Goal: Information Seeking & Learning: Learn about a topic

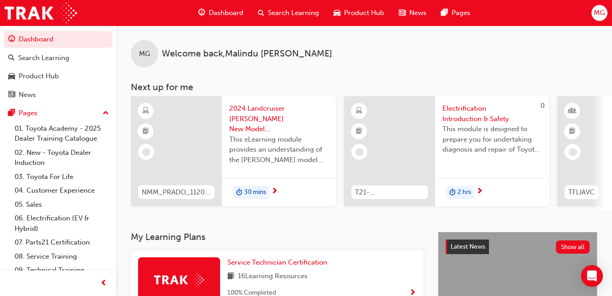
click at [237, 17] on span "Dashboard" at bounding box center [226, 13] width 35 height 10
click at [231, 15] on span "Dashboard" at bounding box center [226, 13] width 35 height 10
click at [230, 15] on span "Dashboard" at bounding box center [226, 13] width 35 height 10
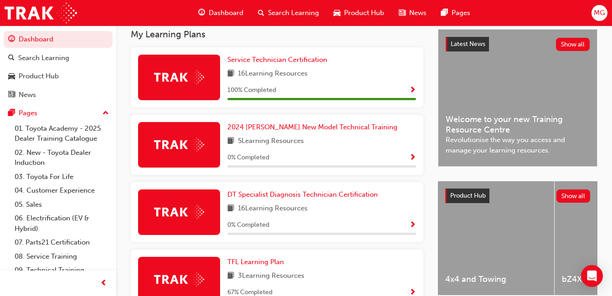
scroll to position [182, 0]
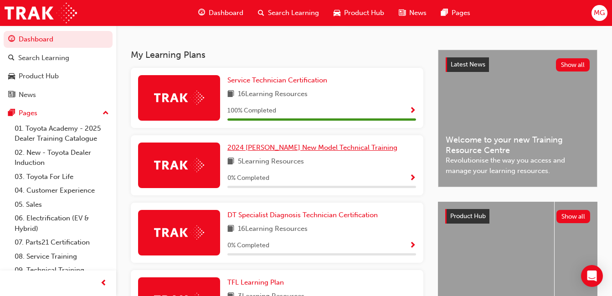
click at [279, 148] on span "2024 [PERSON_NAME] New Model Technical Training" at bounding box center [313, 148] width 170 height 8
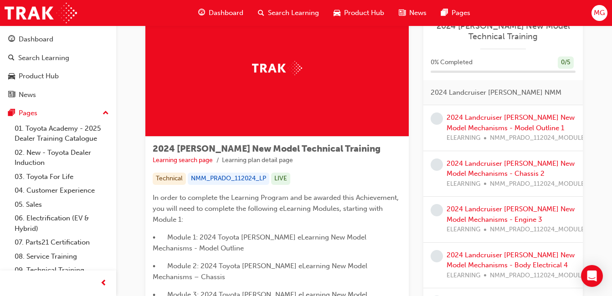
scroll to position [46, 0]
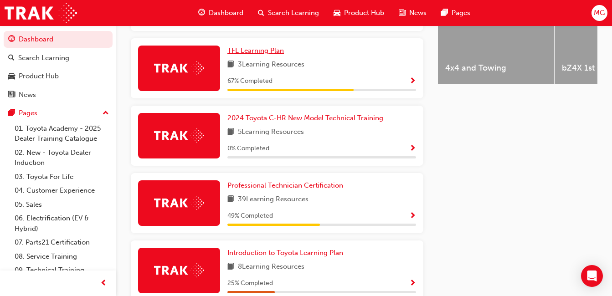
scroll to position [431, 0]
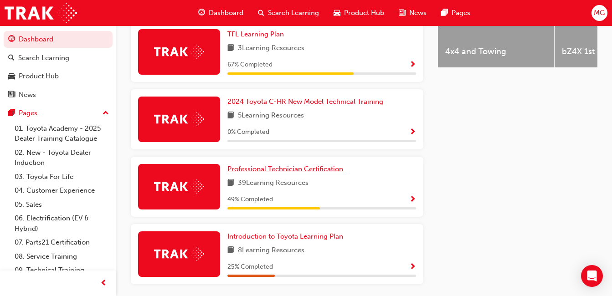
click at [269, 172] on span "Professional Technician Certification" at bounding box center [286, 169] width 116 height 8
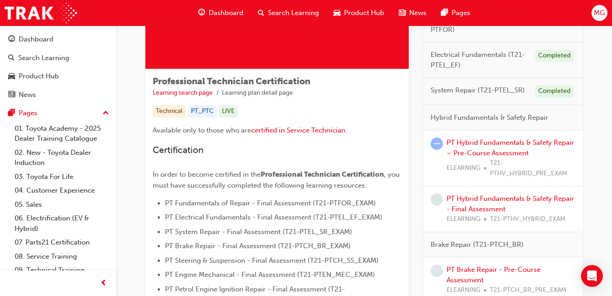
scroll to position [91, 0]
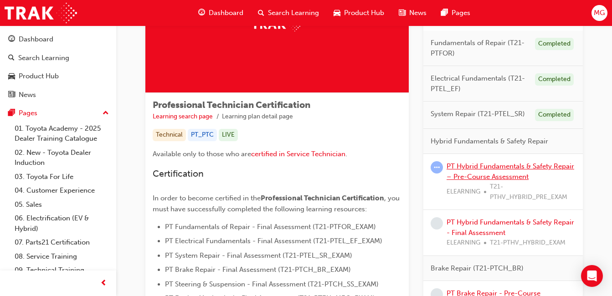
click at [498, 177] on link "PT Hybrid Fundamentals & Safety Repair – Pre-Course Assessment" at bounding box center [511, 171] width 128 height 19
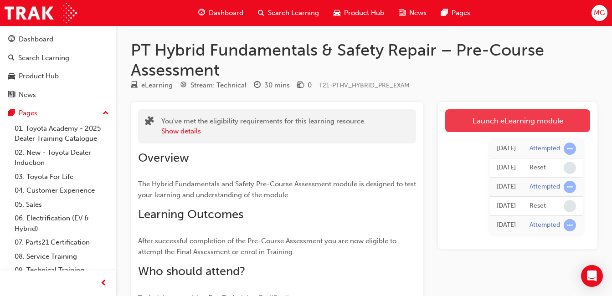
click at [465, 118] on link "Launch eLearning module" at bounding box center [517, 120] width 145 height 23
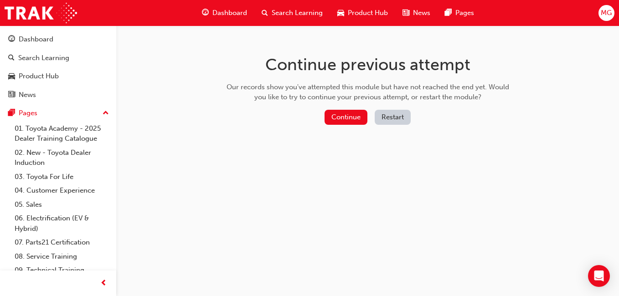
click at [387, 119] on button "Restart" at bounding box center [393, 117] width 36 height 15
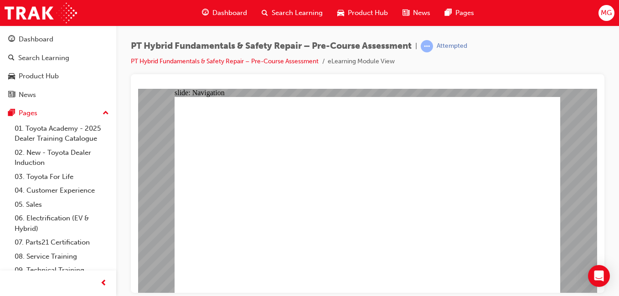
radio input "true"
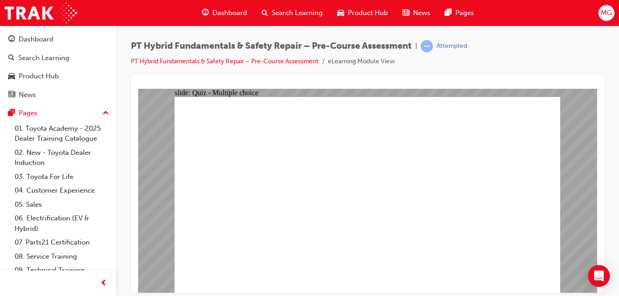
radio input "true"
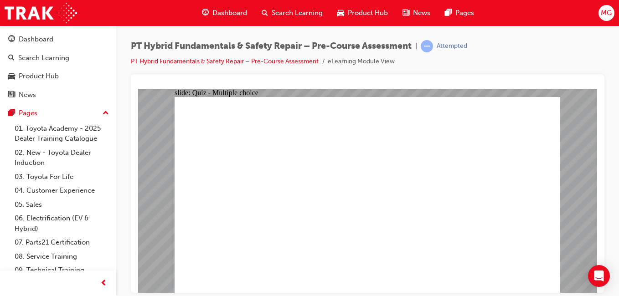
radio input "true"
checkbox input "true"
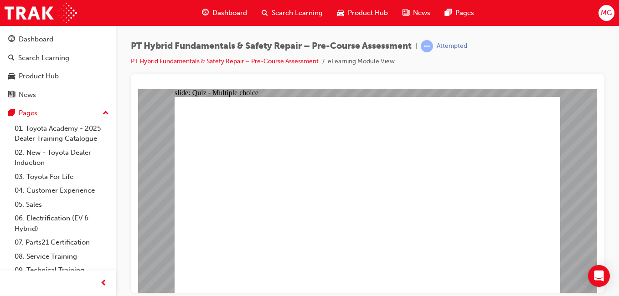
checkbox input "true"
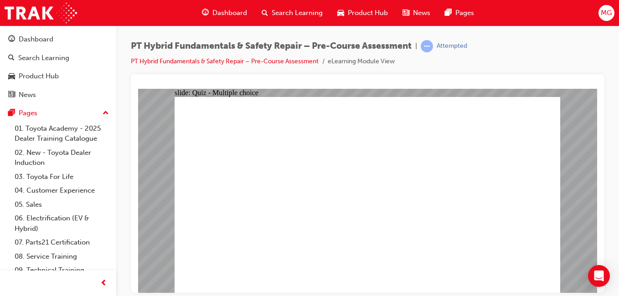
radio input "true"
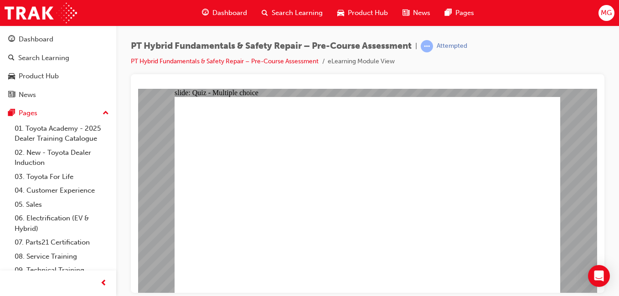
radio input "true"
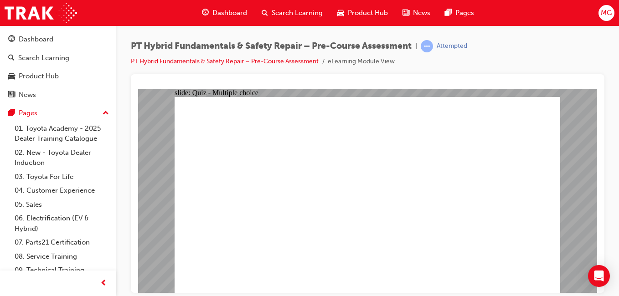
radio input "true"
click at [204, 62] on link "PT Hybrid Fundamentals & Safety Repair – Pre-Course Assessment" at bounding box center [225, 61] width 188 height 8
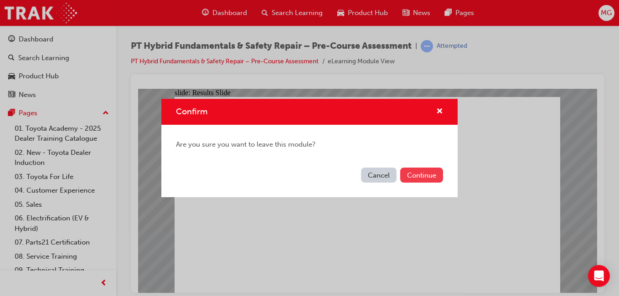
click at [405, 172] on button "Continue" at bounding box center [421, 175] width 43 height 15
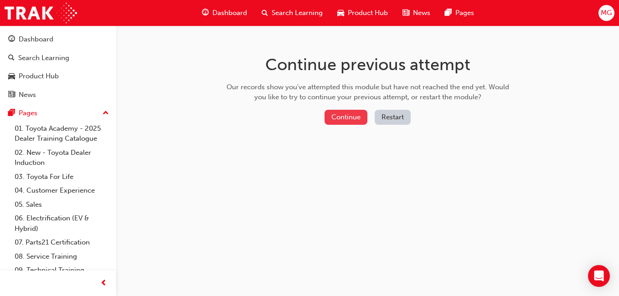
click at [334, 120] on button "Continue" at bounding box center [346, 117] width 43 height 15
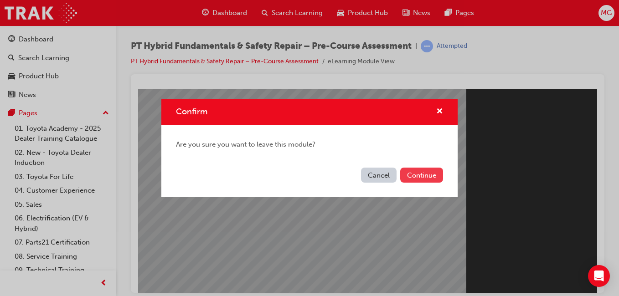
click at [419, 180] on button "Continue" at bounding box center [421, 175] width 43 height 15
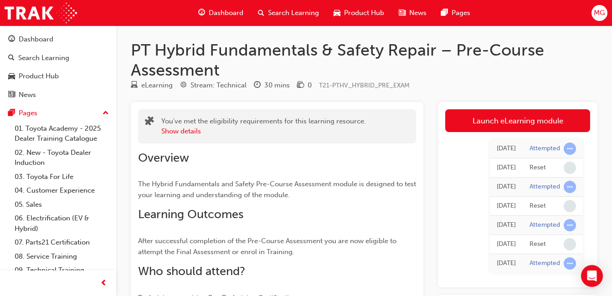
click at [208, 11] on div "Dashboard" at bounding box center [221, 13] width 60 height 19
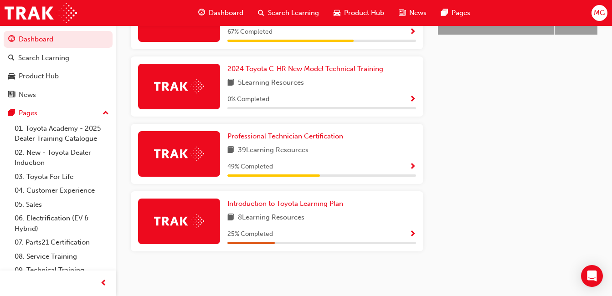
scroll to position [467, 0]
click at [337, 141] on link "Professional Technician Certification" at bounding box center [287, 136] width 119 height 10
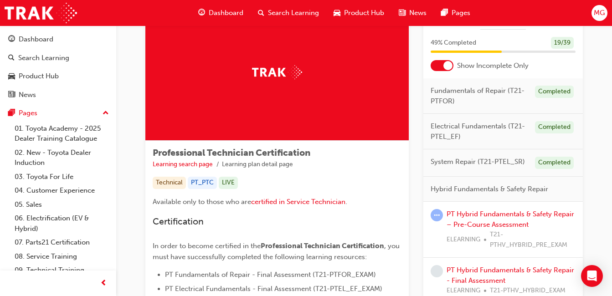
scroll to position [46, 0]
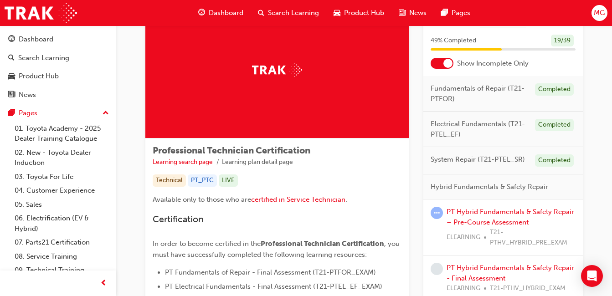
click at [473, 160] on span "System Repair (T21-PTEL_SR)" at bounding box center [478, 160] width 94 height 10
click at [463, 90] on span "Fundamentals of Repair (T21-PTFOR)" at bounding box center [479, 93] width 97 height 21
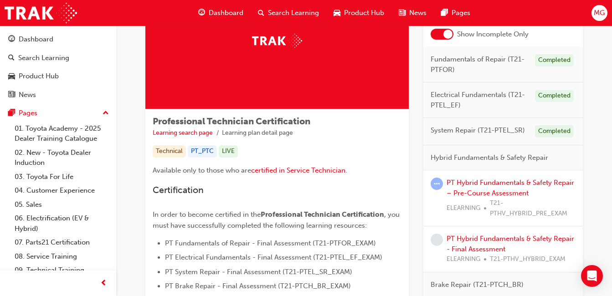
scroll to position [91, 0]
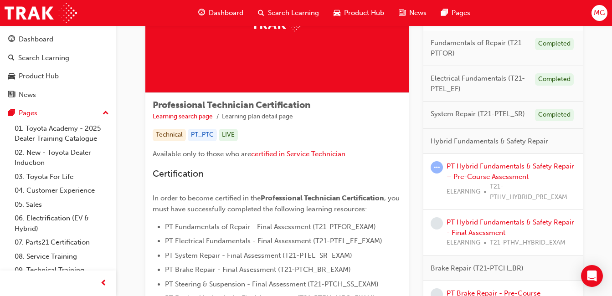
click at [469, 77] on span "Electrical Fundamentals (T21-PTEL_EF)" at bounding box center [479, 83] width 97 height 21
click at [463, 46] on span "Fundamentals of Repair (T21-PTFOR)" at bounding box center [479, 48] width 97 height 21
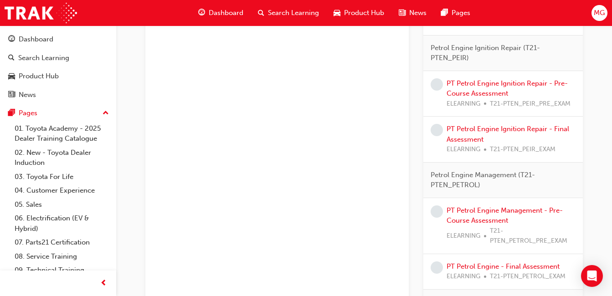
scroll to position [593, 0]
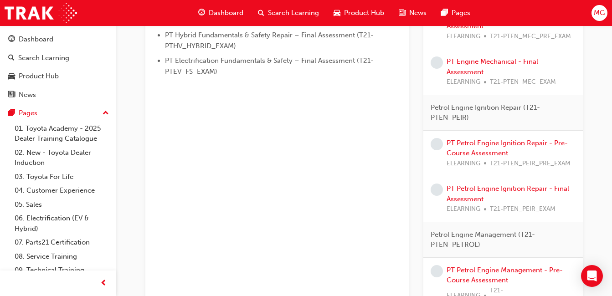
click at [475, 151] on link "PT Petrol Engine Ignition Repair - Pre-Course Assessment" at bounding box center [507, 148] width 121 height 19
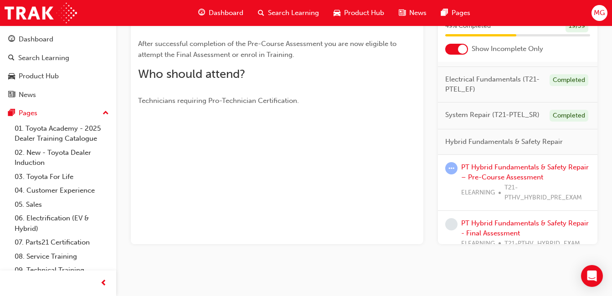
scroll to position [46, 0]
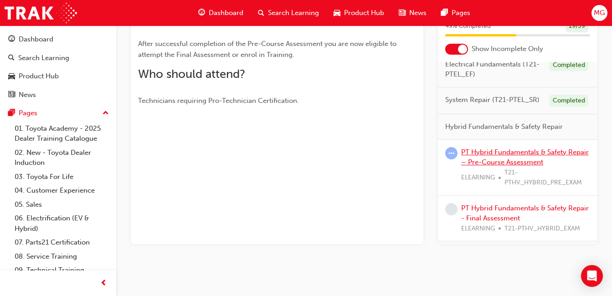
click at [475, 159] on link "PT Hybrid Fundamentals & Safety Repair – Pre-Course Assessment" at bounding box center [525, 157] width 128 height 19
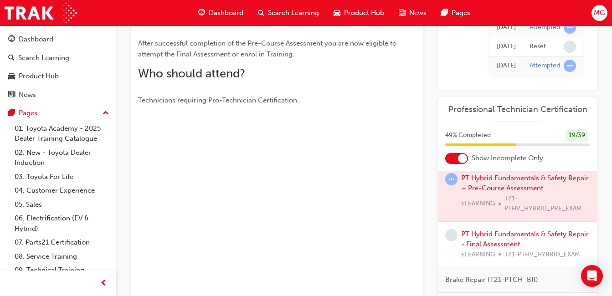
scroll to position [137, 0]
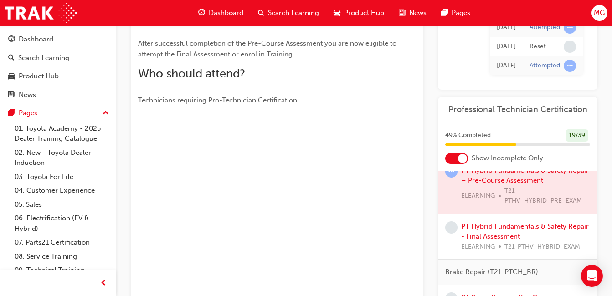
click at [517, 182] on div at bounding box center [518, 186] width 160 height 56
click at [521, 177] on div at bounding box center [518, 186] width 160 height 56
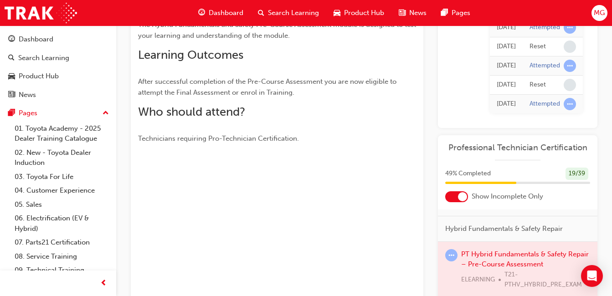
scroll to position [16, 0]
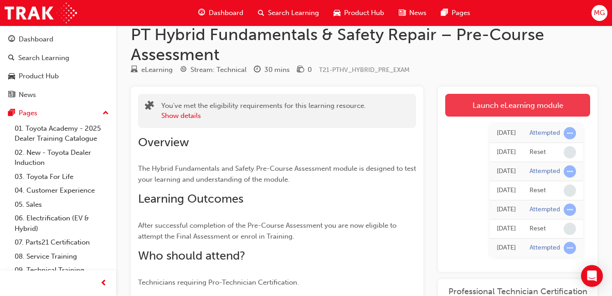
click at [497, 107] on link "Launch eLearning module" at bounding box center [517, 105] width 145 height 23
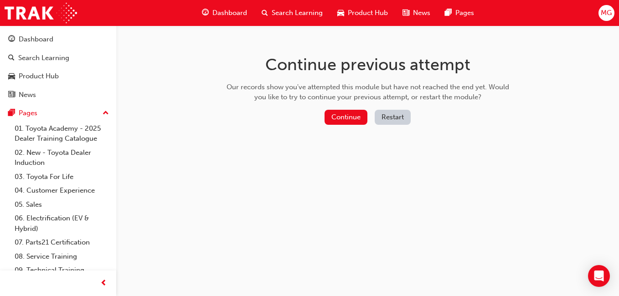
click at [398, 113] on button "Restart" at bounding box center [393, 117] width 36 height 15
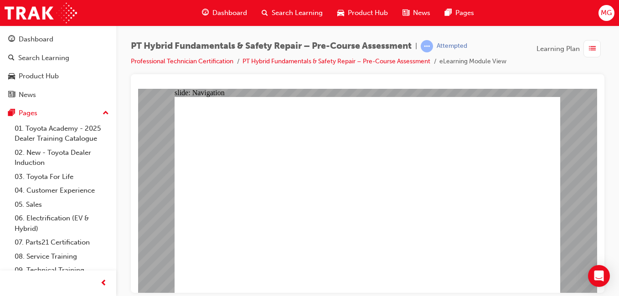
click at [227, 6] on div "Dashboard" at bounding box center [225, 13] width 60 height 19
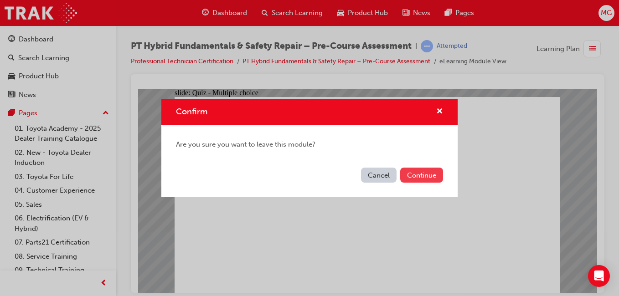
click at [405, 173] on button "Continue" at bounding box center [421, 175] width 43 height 15
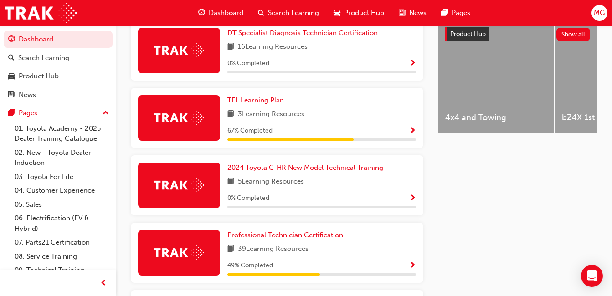
scroll to position [456, 0]
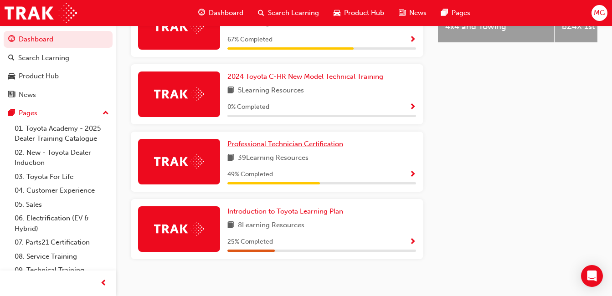
click at [245, 148] on span "Professional Technician Certification" at bounding box center [286, 144] width 116 height 8
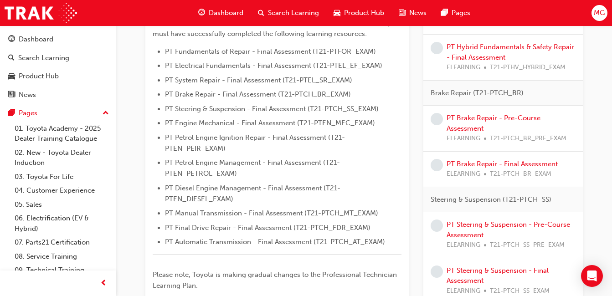
scroll to position [274, 0]
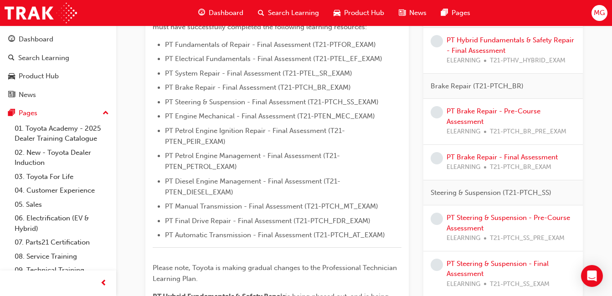
click at [457, 115] on div "PT Brake Repair - Pre-Course Assessment ELEARNING T21-PTCH_BR_PRE_EXAM" at bounding box center [511, 121] width 129 height 31
click at [466, 127] on span "ELEARNING" at bounding box center [464, 132] width 34 height 10
click at [466, 113] on link "PT Brake Repair - Pre-Course Assessment" at bounding box center [494, 116] width 94 height 19
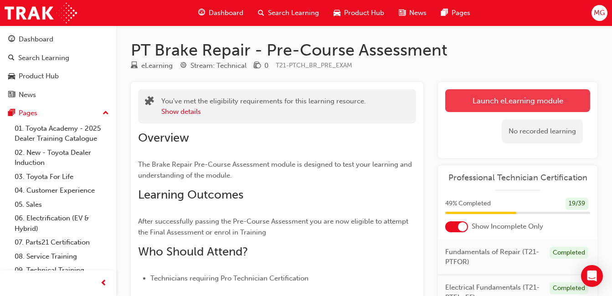
click at [466, 106] on link "Launch eLearning module" at bounding box center [517, 100] width 145 height 23
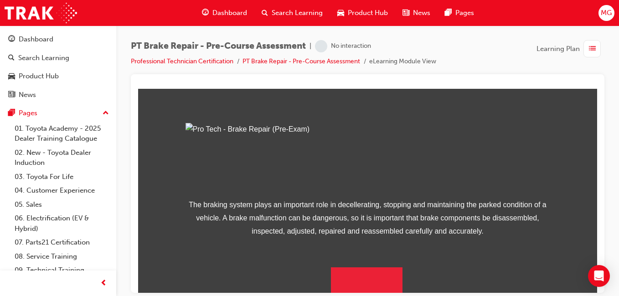
scroll to position [151, 0]
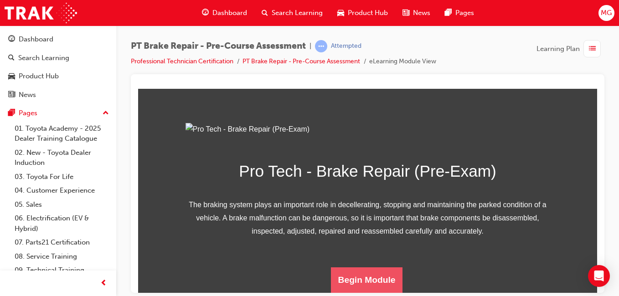
click at [350, 284] on button "Begin Module" at bounding box center [367, 280] width 72 height 26
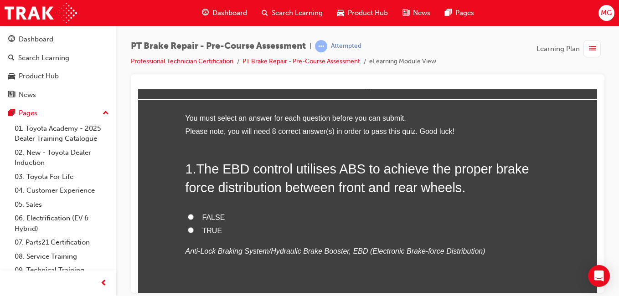
scroll to position [46, 0]
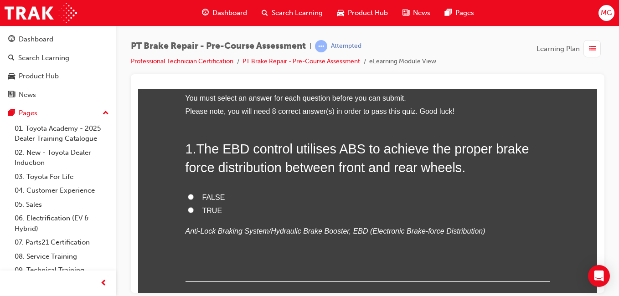
click at [188, 210] on input "TRUE" at bounding box center [191, 210] width 6 height 6
radio input "true"
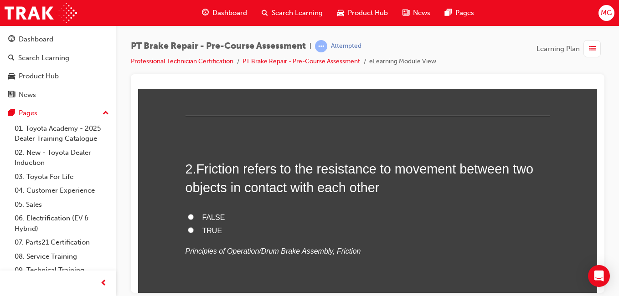
scroll to position [228, 0]
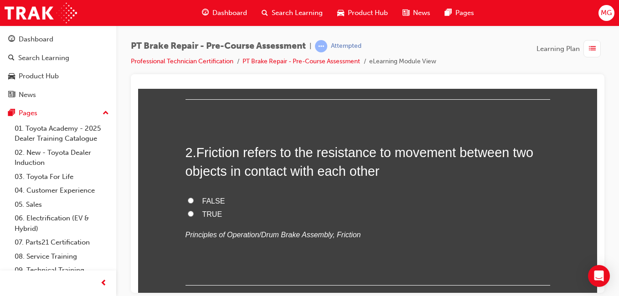
click at [205, 211] on span "TRUE" at bounding box center [212, 214] width 20 height 8
click at [194, 211] on input "TRUE" at bounding box center [191, 214] width 6 height 6
radio input "true"
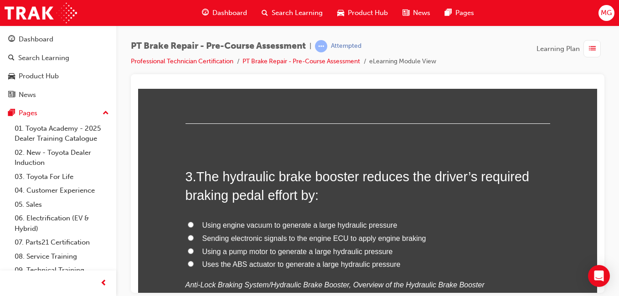
scroll to position [410, 0]
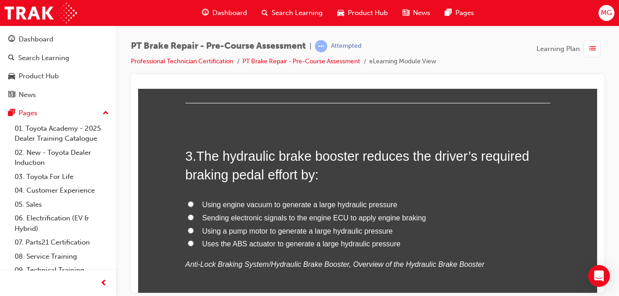
click at [211, 206] on span "Using engine vacuum to generate a large hydraulic pressure" at bounding box center [299, 205] width 195 height 8
click at [194, 206] on input "Using engine vacuum to generate a large hydraulic pressure" at bounding box center [191, 204] width 6 height 6
radio input "true"
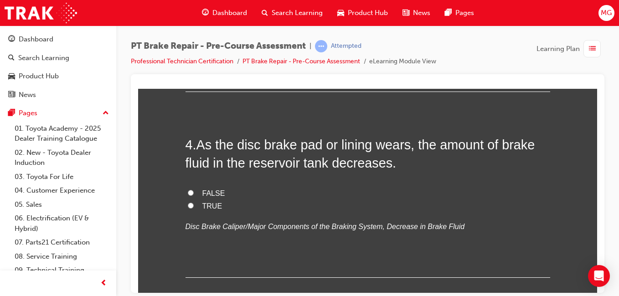
scroll to position [638, 0]
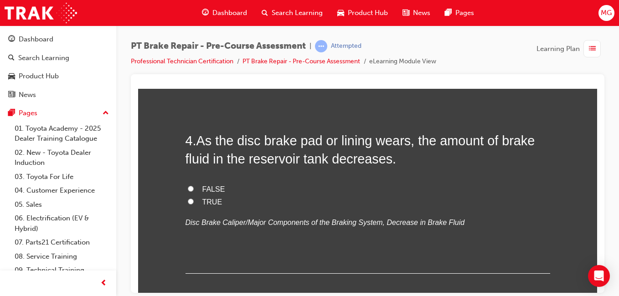
click at [206, 202] on span "TRUE" at bounding box center [212, 202] width 20 height 8
click at [194, 202] on input "TRUE" at bounding box center [191, 201] width 6 height 6
radio input "true"
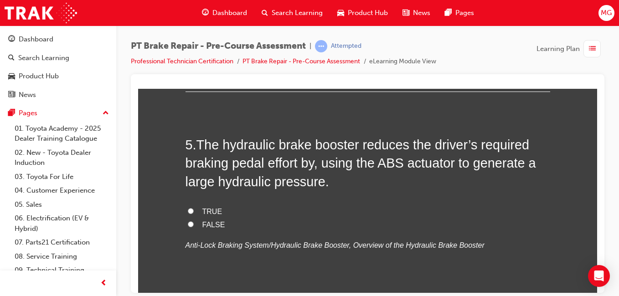
scroll to position [821, 0]
click at [206, 222] on span "FALSE" at bounding box center [213, 224] width 23 height 8
click at [194, 222] on input "FALSE" at bounding box center [191, 224] width 6 height 6
radio input "true"
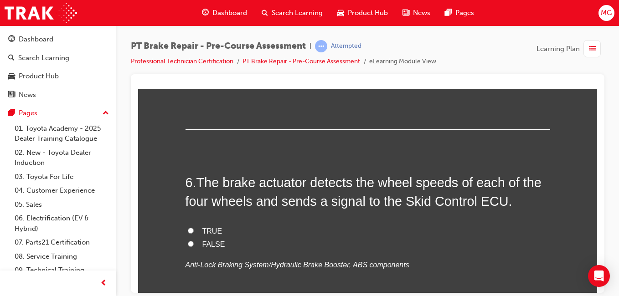
scroll to position [1049, 0]
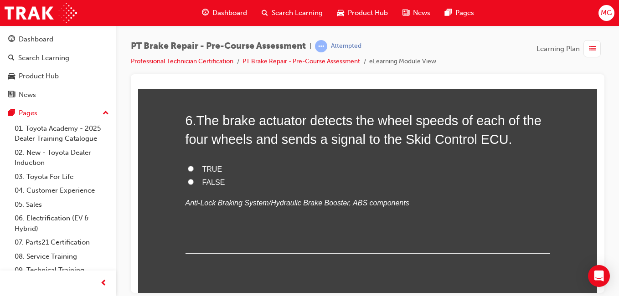
click at [206, 166] on span "TRUE" at bounding box center [212, 169] width 20 height 8
click at [194, 166] on input "TRUE" at bounding box center [191, 169] width 6 height 6
radio input "true"
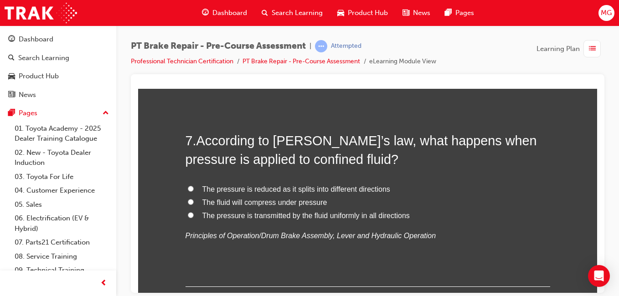
scroll to position [1231, 0]
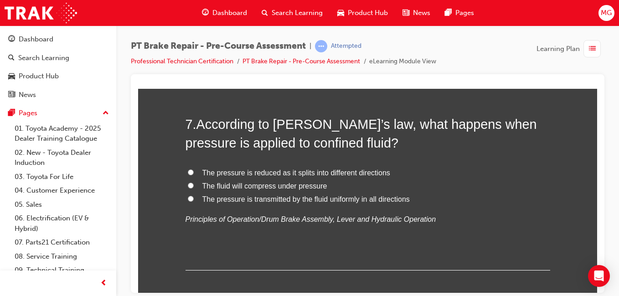
click at [188, 197] on input "The pressure is transmitted by the fluid uniformly in all directions" at bounding box center [191, 199] width 6 height 6
radio input "true"
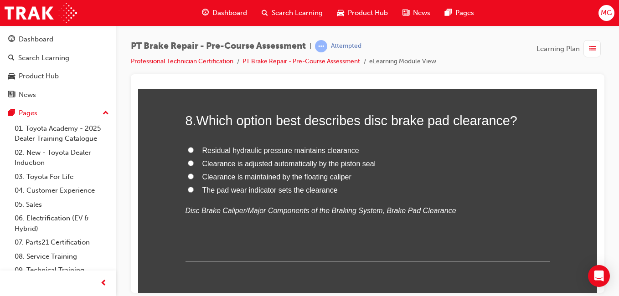
scroll to position [1413, 0]
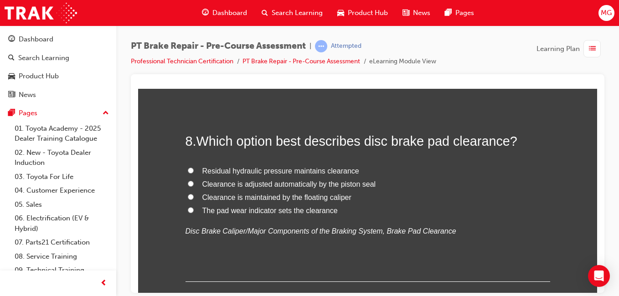
click at [222, 198] on span "Clearance is maintained by the floating caliper" at bounding box center [276, 197] width 149 height 8
click at [194, 198] on input "Clearance is maintained by the floating caliper" at bounding box center [191, 197] width 6 height 6
radio input "true"
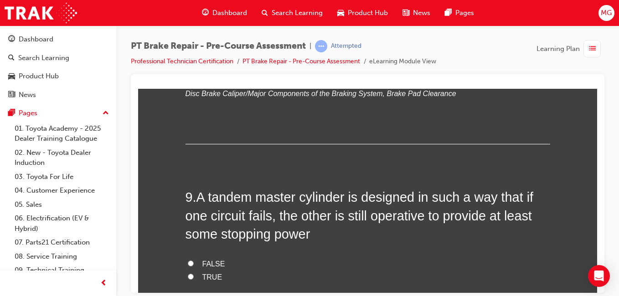
scroll to position [1596, 0]
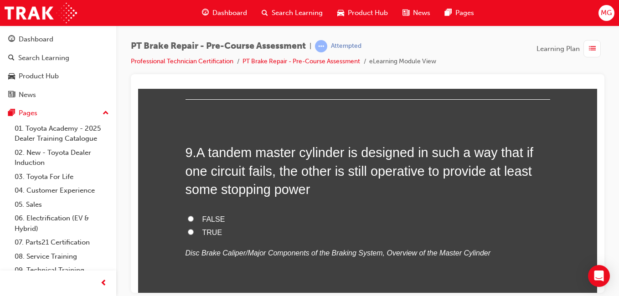
click at [197, 233] on label "TRUE" at bounding box center [368, 232] width 365 height 13
click at [194, 233] on input "TRUE" at bounding box center [191, 232] width 6 height 6
radio input "true"
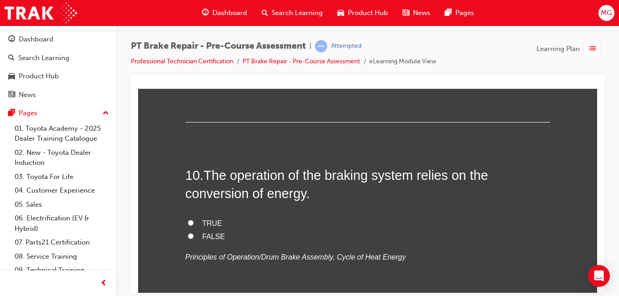
scroll to position [1778, 0]
click at [204, 223] on span "TRUE" at bounding box center [212, 223] width 20 height 8
click at [194, 223] on input "TRUE" at bounding box center [191, 222] width 6 height 6
radio input "true"
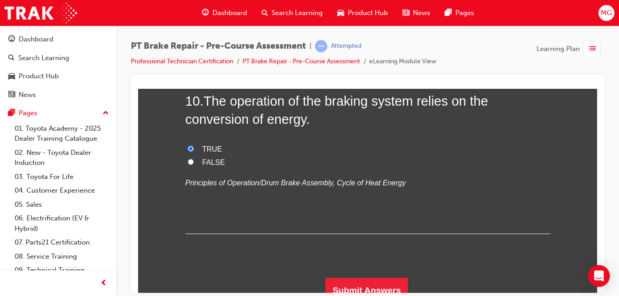
scroll to position [1862, 0]
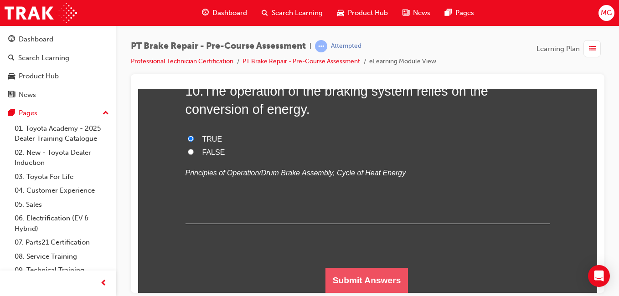
click at [344, 279] on button "Submit Answers" at bounding box center [367, 281] width 83 height 26
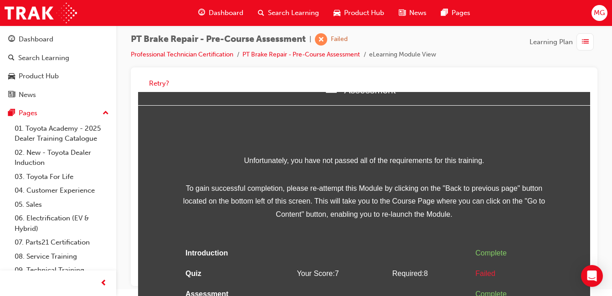
scroll to position [0, 0]
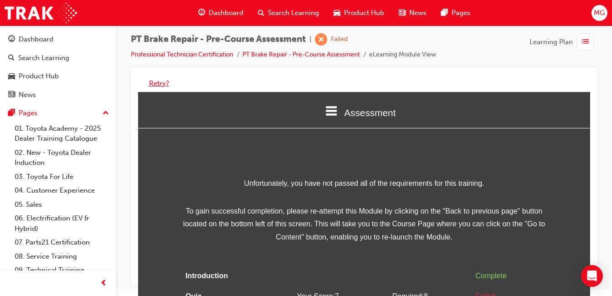
click at [152, 83] on button "Retry?" at bounding box center [159, 83] width 20 height 10
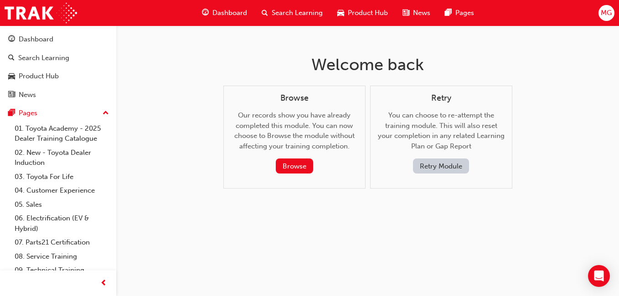
click at [222, 12] on span "Dashboard" at bounding box center [229, 13] width 35 height 10
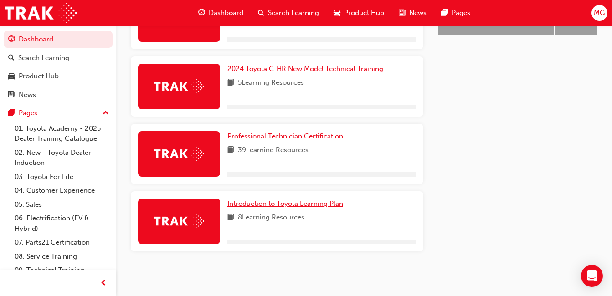
scroll to position [422, 0]
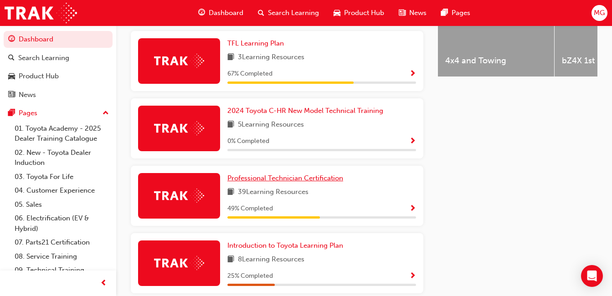
click at [279, 180] on span "Professional Technician Certification" at bounding box center [286, 178] width 116 height 8
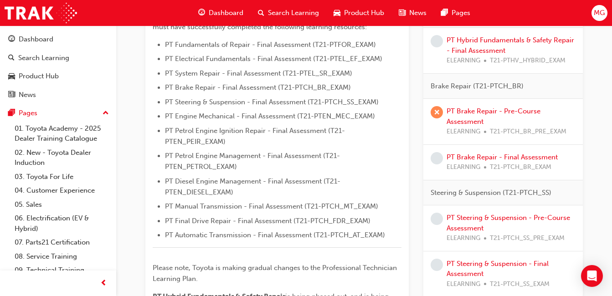
scroll to position [228, 0]
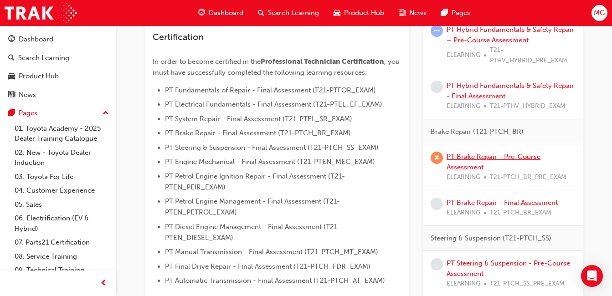
click at [454, 158] on link "PT Brake Repair - Pre-Course Assessment" at bounding box center [494, 162] width 94 height 19
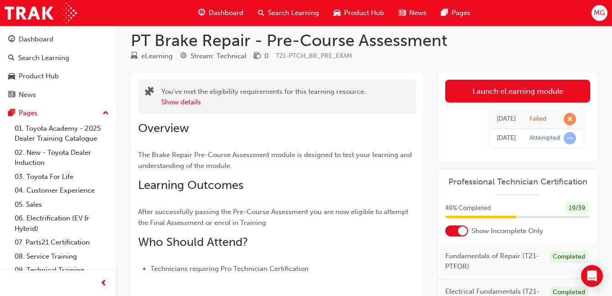
scroll to position [9, 0]
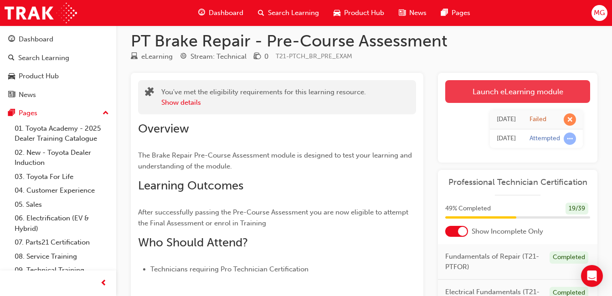
click at [481, 91] on link "Launch eLearning module" at bounding box center [517, 91] width 145 height 23
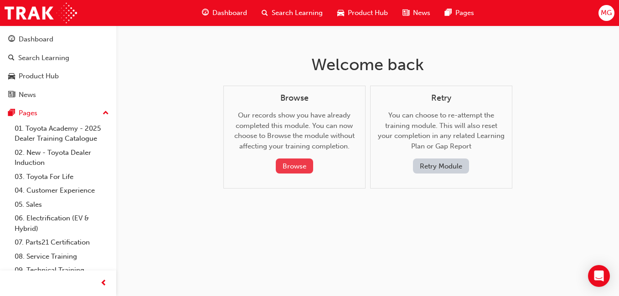
click at [307, 166] on button "Browse" at bounding box center [294, 166] width 37 height 15
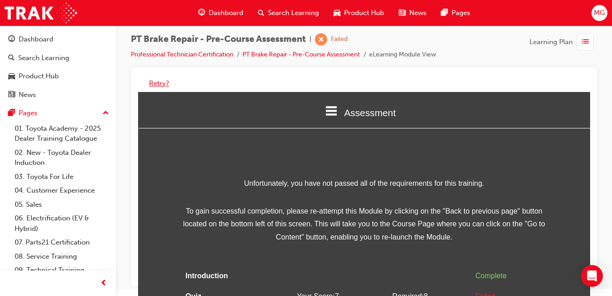
click at [168, 85] on button "Retry?" at bounding box center [159, 83] width 20 height 10
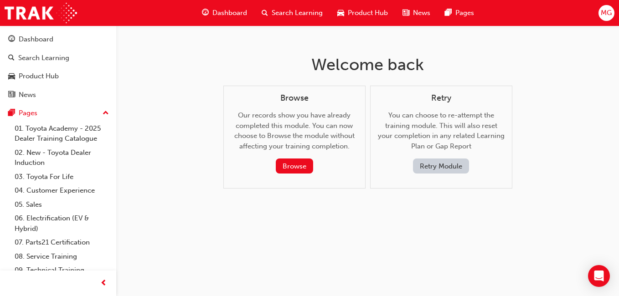
click at [430, 168] on button "Retry Module" at bounding box center [441, 166] width 56 height 15
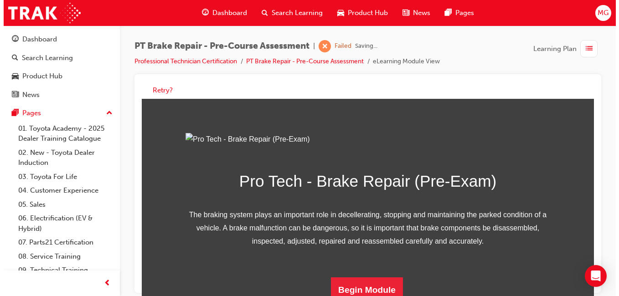
scroll to position [151, 0]
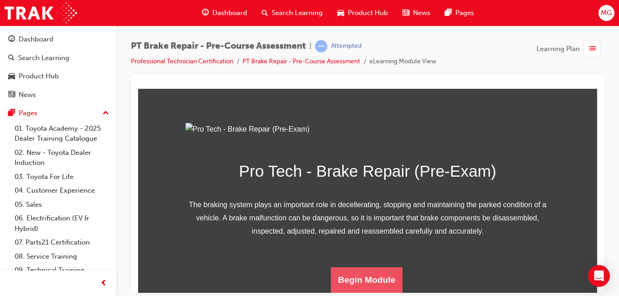
click at [373, 283] on button "Begin Module" at bounding box center [367, 280] width 72 height 26
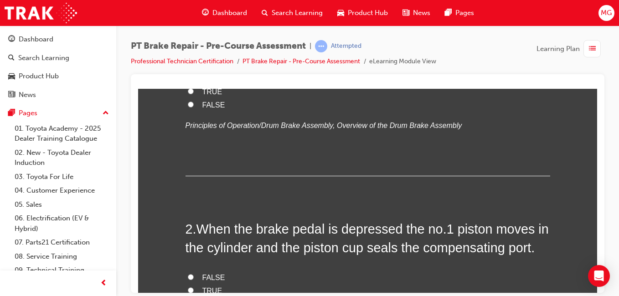
scroll to position [0, 0]
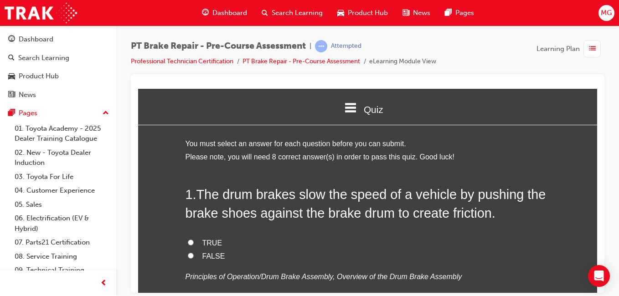
click at [206, 244] on span "TRUE" at bounding box center [212, 243] width 20 height 8
click at [194, 244] on input "TRUE" at bounding box center [191, 242] width 6 height 6
radio input "true"
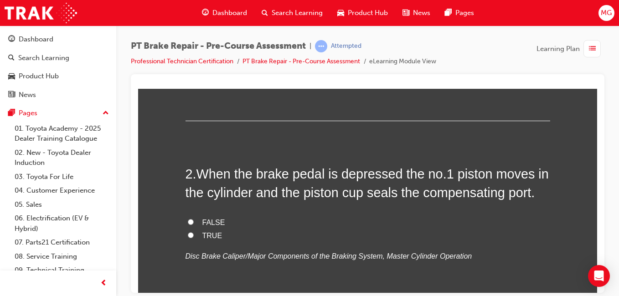
scroll to position [228, 0]
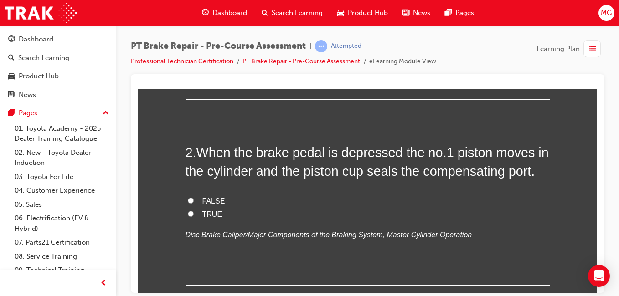
click at [188, 201] on input "FALSE" at bounding box center [191, 200] width 6 height 6
radio input "true"
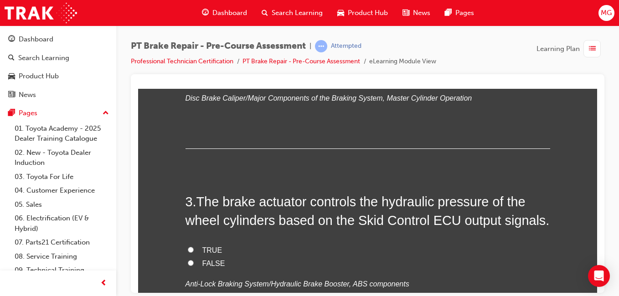
scroll to position [410, 0]
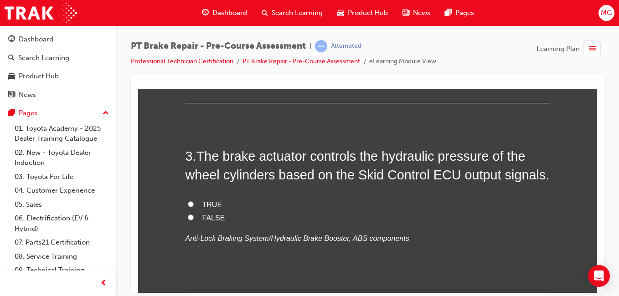
click at [191, 203] on label "TRUE" at bounding box center [368, 204] width 365 height 13
click at [191, 203] on input "TRUE" at bounding box center [191, 204] width 6 height 6
radio input "true"
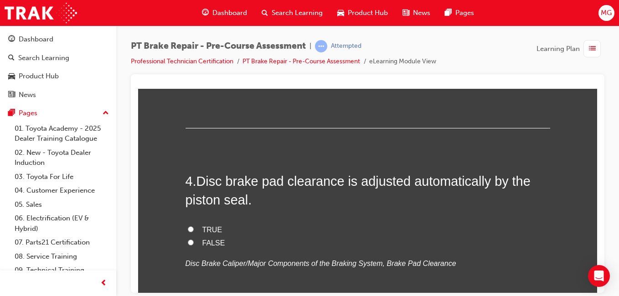
scroll to position [593, 0]
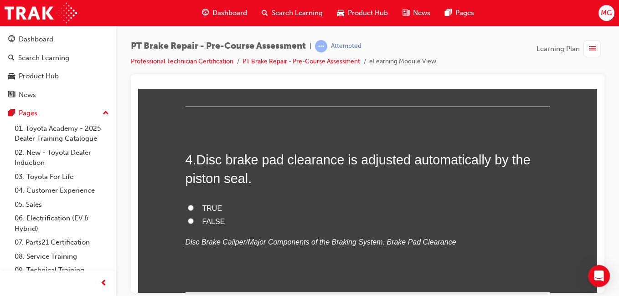
click at [188, 206] on input "TRUE" at bounding box center [191, 208] width 6 height 6
radio input "true"
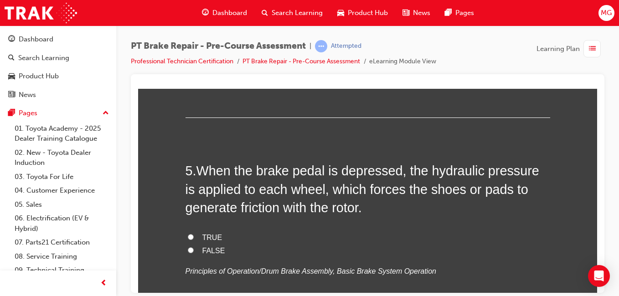
scroll to position [775, 0]
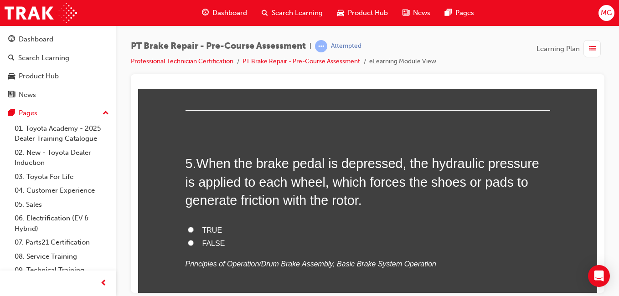
click at [188, 226] on label "TRUE" at bounding box center [368, 230] width 365 height 13
click at [188, 227] on input "TRUE" at bounding box center [191, 230] width 6 height 6
radio input "true"
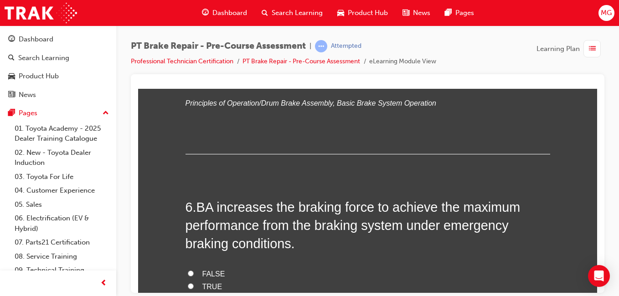
scroll to position [957, 0]
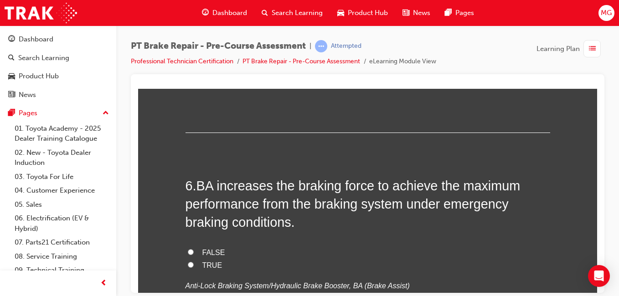
click at [186, 268] on label "TRUE" at bounding box center [368, 265] width 365 height 13
click at [188, 268] on input "TRUE" at bounding box center [191, 265] width 6 height 6
radio input "true"
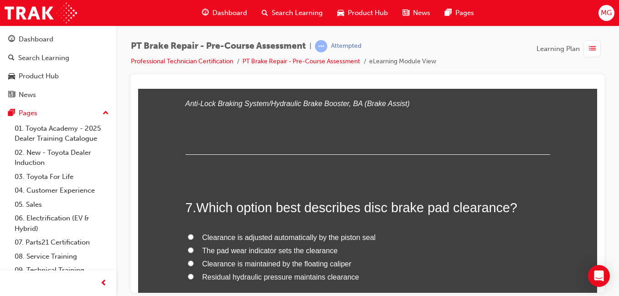
scroll to position [1185, 0]
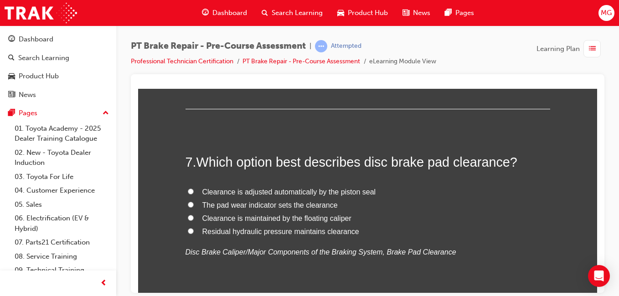
click at [188, 216] on input "Clearance is maintained by the floating caliper" at bounding box center [191, 218] width 6 height 6
radio input "true"
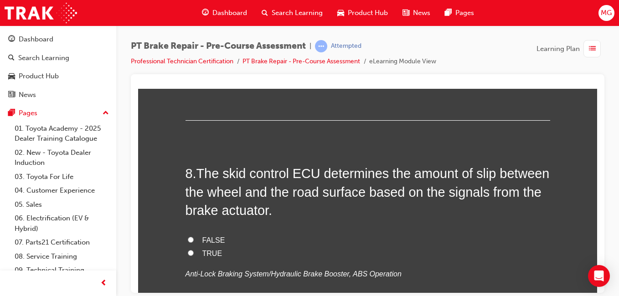
scroll to position [1413, 0]
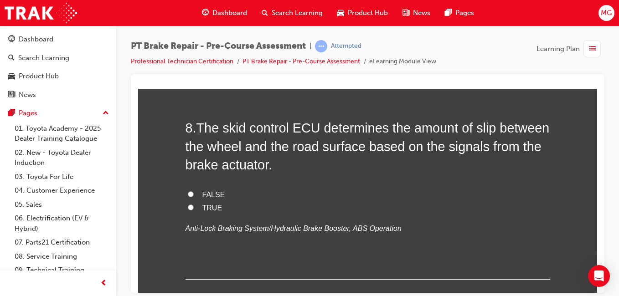
click at [188, 196] on input "FALSE" at bounding box center [191, 194] width 6 height 6
radio input "true"
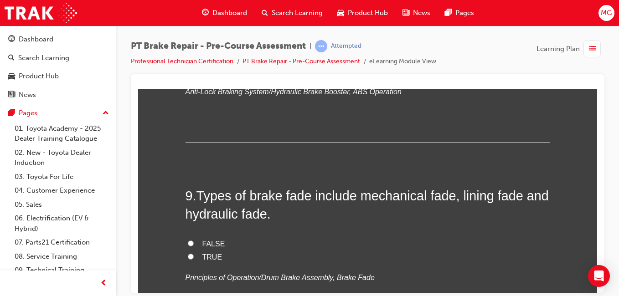
scroll to position [1596, 0]
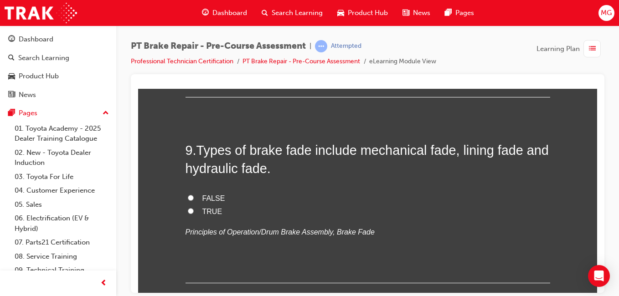
click at [212, 209] on span "TRUE" at bounding box center [212, 211] width 20 height 8
click at [194, 209] on input "TRUE" at bounding box center [191, 211] width 6 height 6
radio input "true"
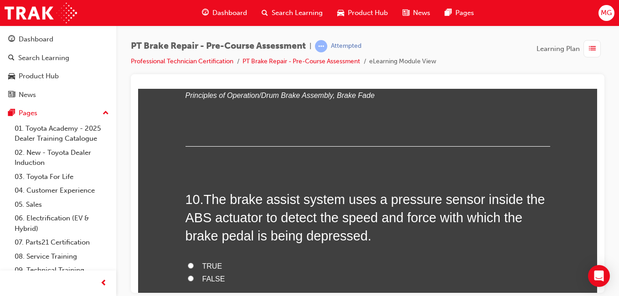
scroll to position [1778, 0]
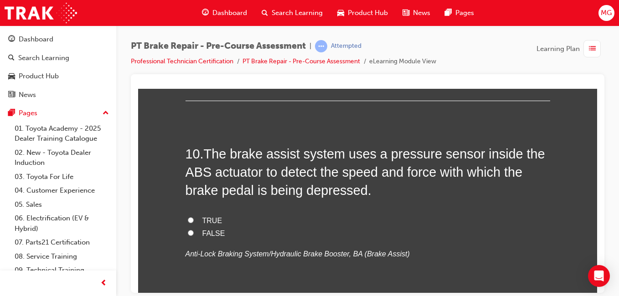
click at [206, 219] on span "TRUE" at bounding box center [212, 221] width 20 height 8
click at [194, 219] on input "TRUE" at bounding box center [191, 220] width 6 height 6
radio input "true"
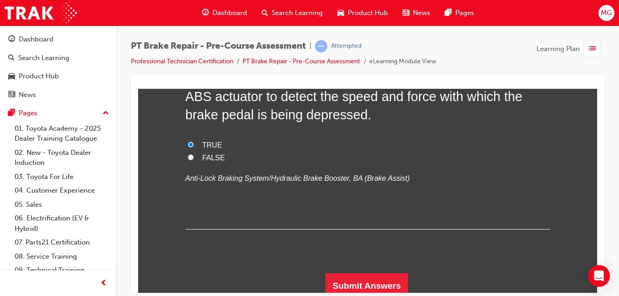
scroll to position [1859, 0]
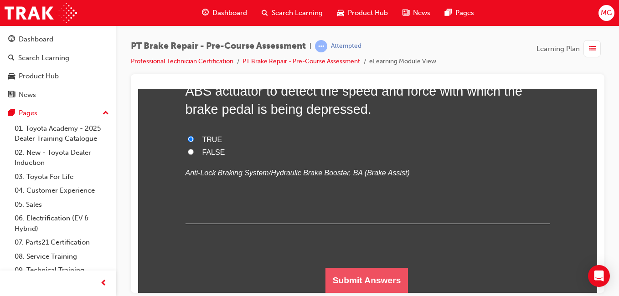
click at [350, 275] on button "Submit Answers" at bounding box center [367, 281] width 83 height 26
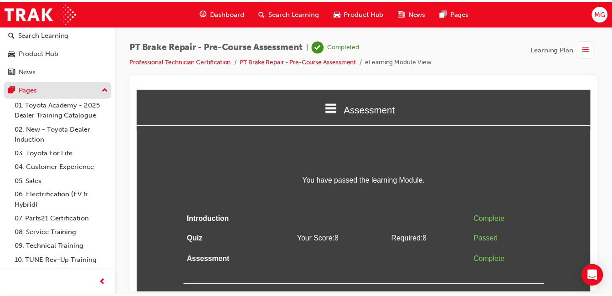
scroll to position [36, 0]
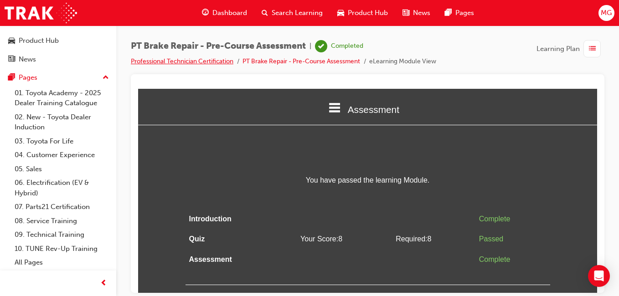
click at [170, 62] on link "Professional Technician Certification" at bounding box center [182, 61] width 103 height 8
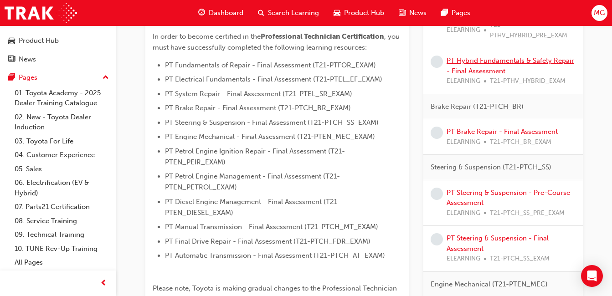
scroll to position [274, 0]
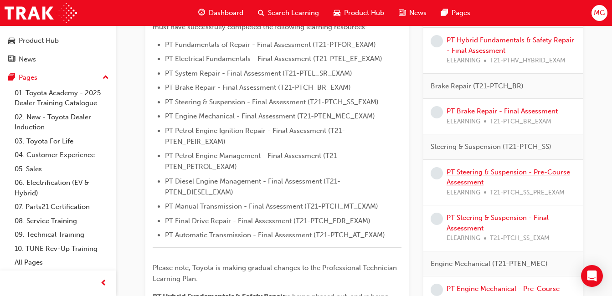
click at [462, 175] on link "PT Steering & Suspension - Pre-Course Assessment" at bounding box center [509, 177] width 124 height 19
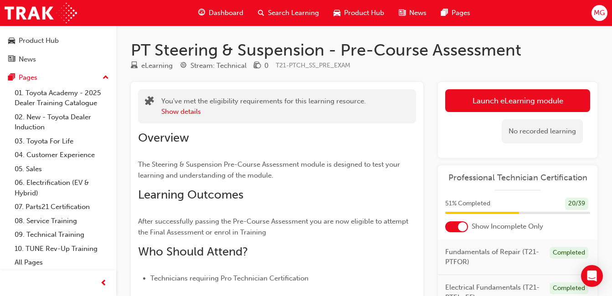
click at [466, 113] on div "No recorded learning" at bounding box center [517, 131] width 145 height 39
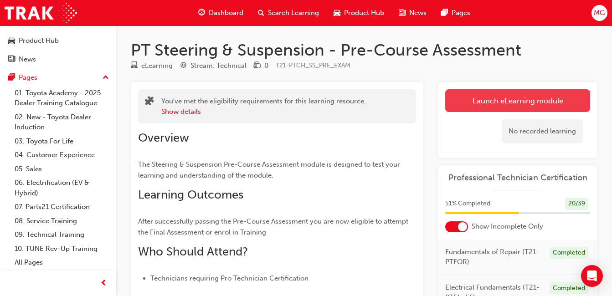
click at [461, 101] on link "Launch eLearning module" at bounding box center [517, 100] width 145 height 23
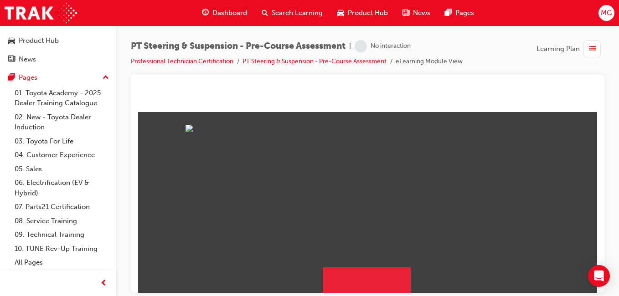
scroll to position [113, 0]
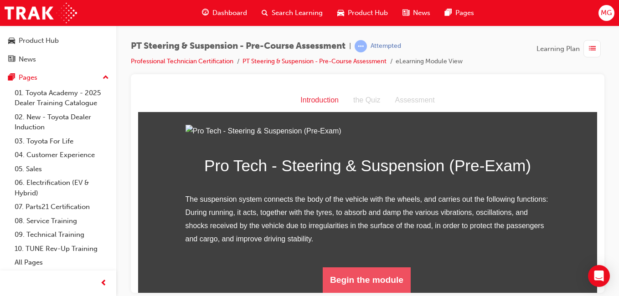
click at [367, 285] on button "Begin the module" at bounding box center [367, 280] width 88 height 26
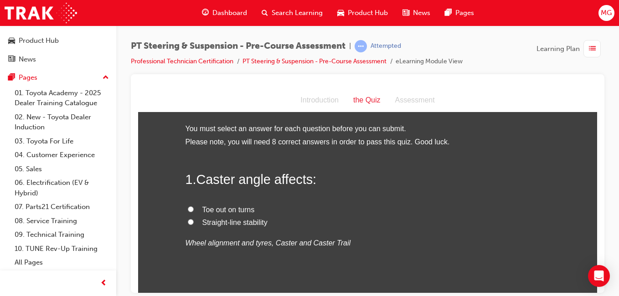
click at [240, 222] on span "Straight-line stability" at bounding box center [234, 222] width 65 height 8
click at [194, 222] on input "Straight-line stability" at bounding box center [191, 222] width 6 height 6
radio input "true"
click at [218, 209] on span "Toe out on turns" at bounding box center [228, 210] width 52 height 8
click at [194, 209] on input "Toe out on turns" at bounding box center [191, 209] width 6 height 6
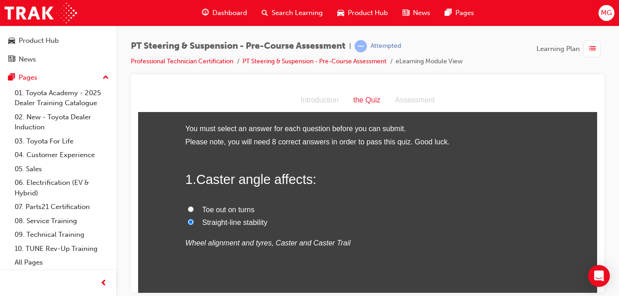
radio input "true"
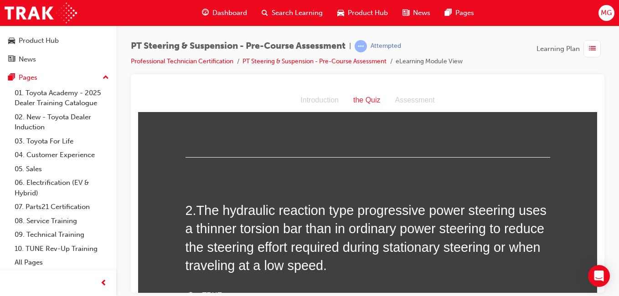
scroll to position [182, 0]
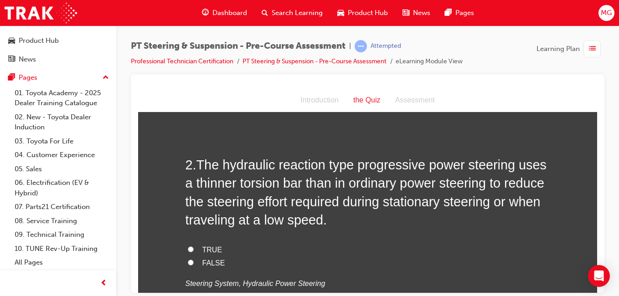
click at [209, 246] on span "TRUE" at bounding box center [212, 250] width 20 height 8
click at [194, 246] on input "TRUE" at bounding box center [191, 249] width 6 height 6
radio input "true"
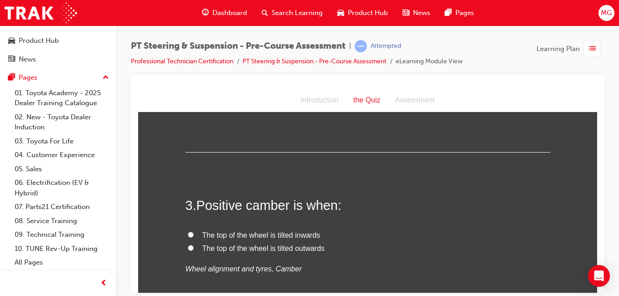
scroll to position [410, 0]
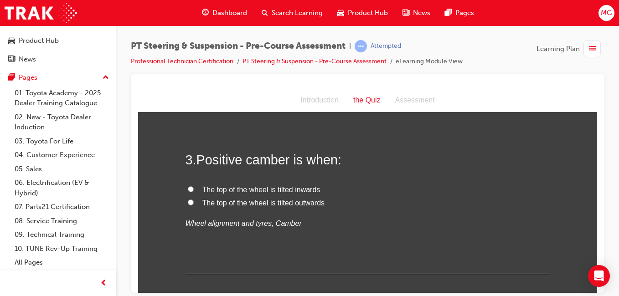
click at [223, 205] on span "The top of the wheel is tilted outwards" at bounding box center [263, 203] width 123 height 8
click at [194, 205] on input "The top of the wheel is tilted outwards" at bounding box center [191, 202] width 6 height 6
radio input "true"
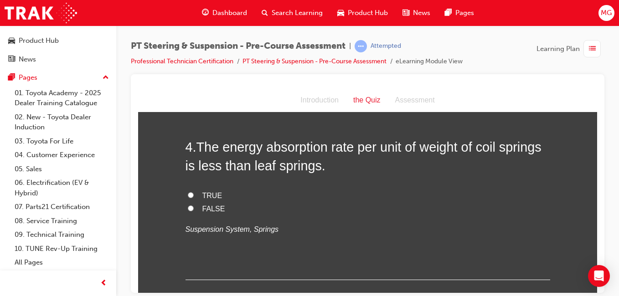
scroll to position [593, 0]
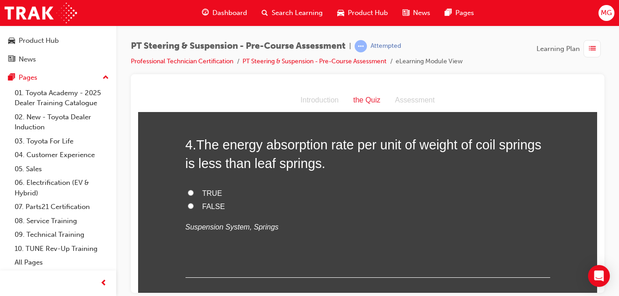
click at [212, 191] on span "TRUE" at bounding box center [212, 193] width 20 height 8
click at [194, 191] on input "TRUE" at bounding box center [191, 193] width 6 height 6
radio input "true"
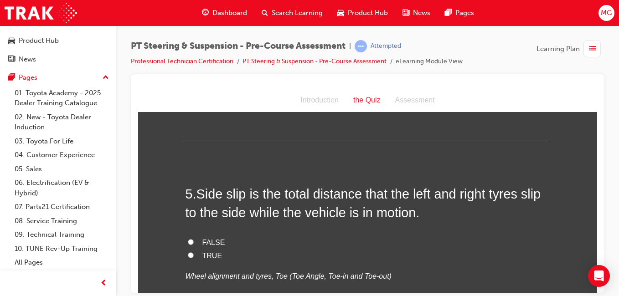
scroll to position [775, 0]
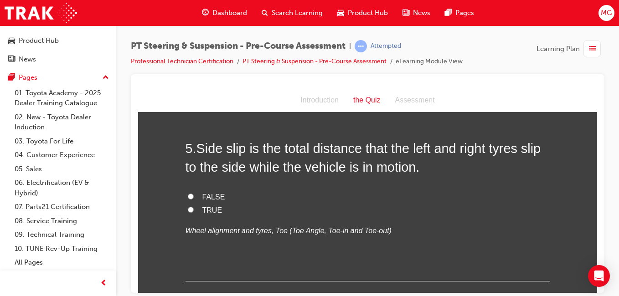
click at [212, 197] on span "FALSE" at bounding box center [213, 197] width 23 height 8
click at [194, 197] on input "FALSE" at bounding box center [191, 196] width 6 height 6
radio input "true"
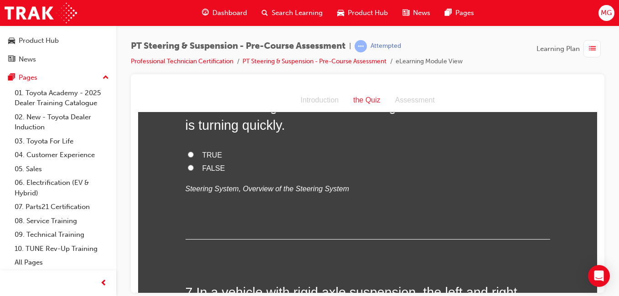
scroll to position [957, 0]
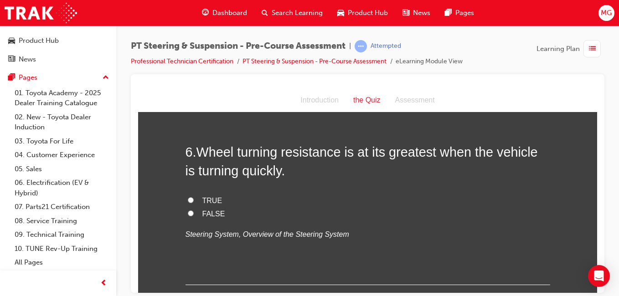
click at [215, 197] on span "TRUE" at bounding box center [212, 201] width 20 height 8
click at [194, 197] on input "TRUE" at bounding box center [191, 200] width 6 height 6
radio input "true"
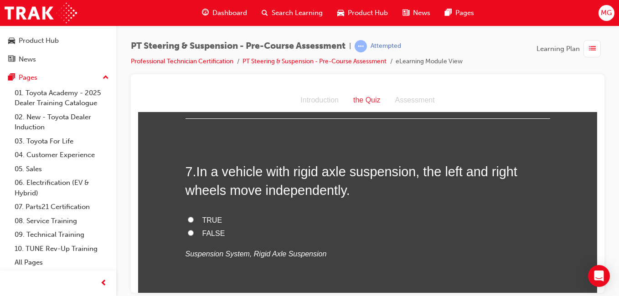
scroll to position [1140, 0]
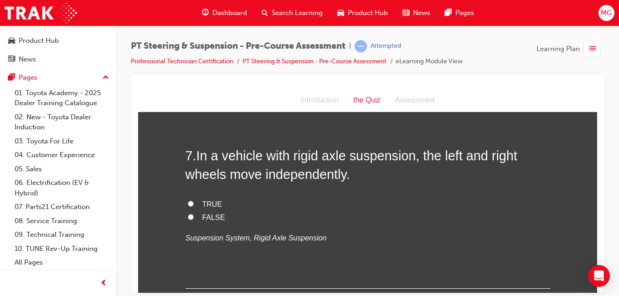
click at [206, 202] on span "TRUE" at bounding box center [212, 204] width 20 height 8
click at [194, 202] on input "TRUE" at bounding box center [191, 204] width 6 height 6
radio input "true"
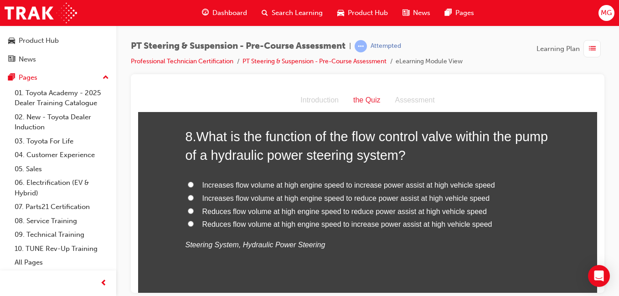
scroll to position [1368, 0]
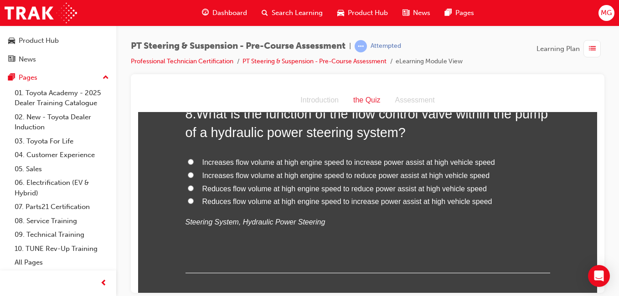
click at [254, 163] on span "Increases flow volume at high engine speed to increase power assist at high veh…" at bounding box center [348, 162] width 293 height 8
click at [194, 163] on input "Increases flow volume at high engine speed to increase power assist at high veh…" at bounding box center [191, 162] width 6 height 6
radio input "true"
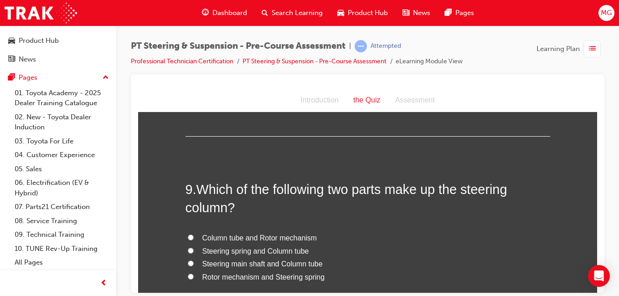
scroll to position [1550, 0]
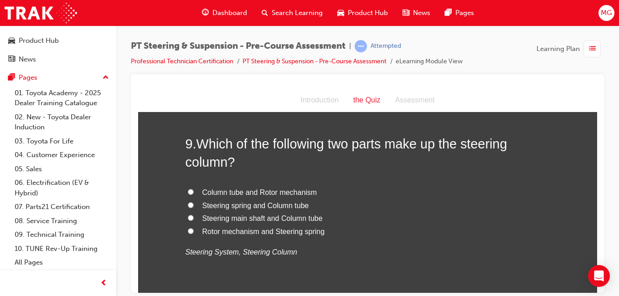
click at [243, 217] on span "Steering main shaft and Column tube" at bounding box center [262, 218] width 120 height 8
click at [194, 217] on input "Steering main shaft and Column tube" at bounding box center [191, 218] width 6 height 6
radio input "true"
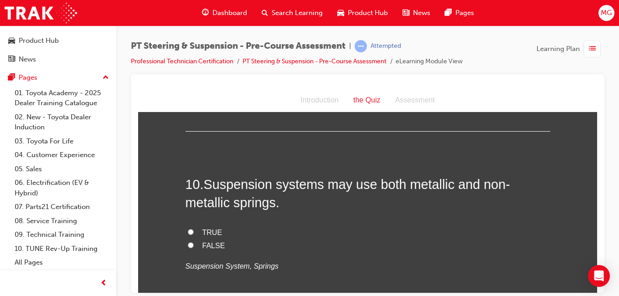
scroll to position [1733, 0]
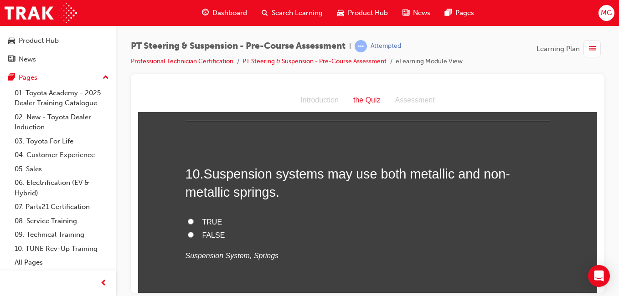
click at [213, 236] on span "FALSE" at bounding box center [213, 235] width 23 height 8
click at [194, 236] on input "FALSE" at bounding box center [191, 235] width 6 height 6
radio input "true"
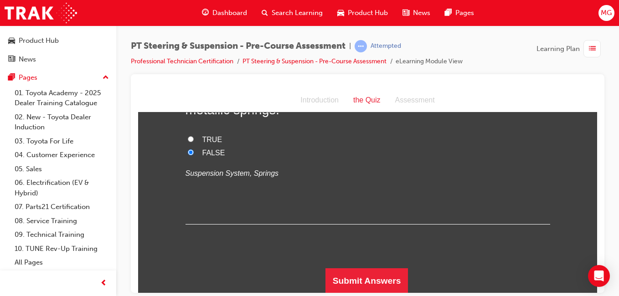
scroll to position [1816, 0]
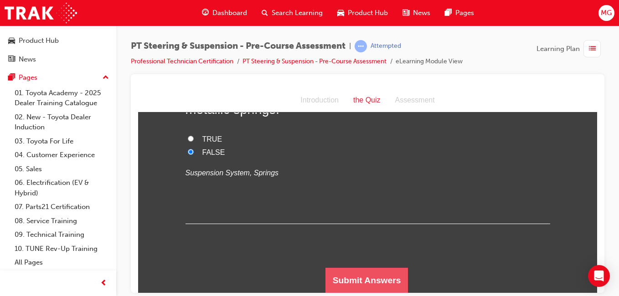
click at [330, 274] on button "Submit Answers" at bounding box center [367, 281] width 83 height 26
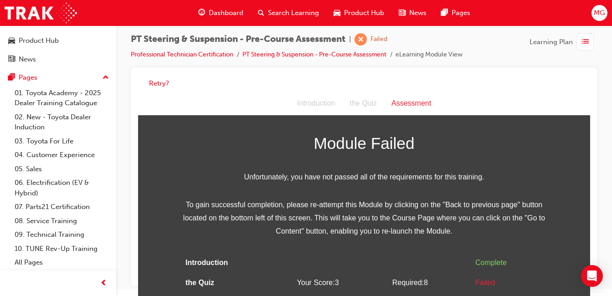
scroll to position [35, 0]
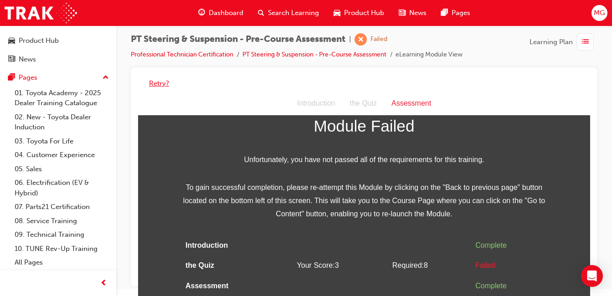
click at [162, 82] on button "Retry?" at bounding box center [159, 83] width 20 height 10
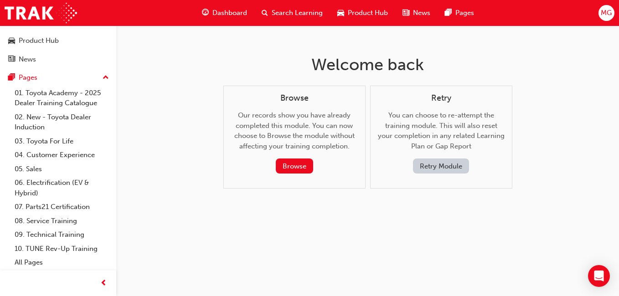
click at [433, 168] on button "Retry Module" at bounding box center [441, 166] width 56 height 15
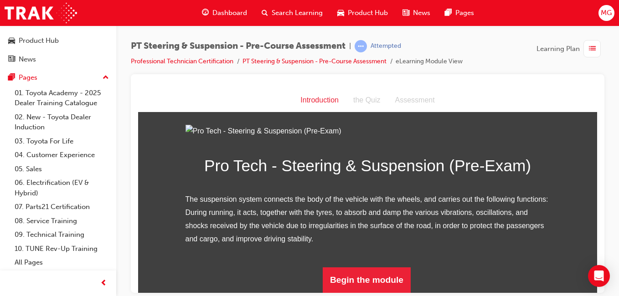
scroll to position [113, 0]
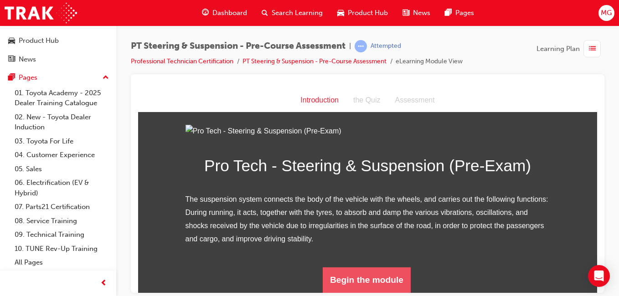
click at [371, 274] on button "Begin the module" at bounding box center [367, 280] width 88 height 26
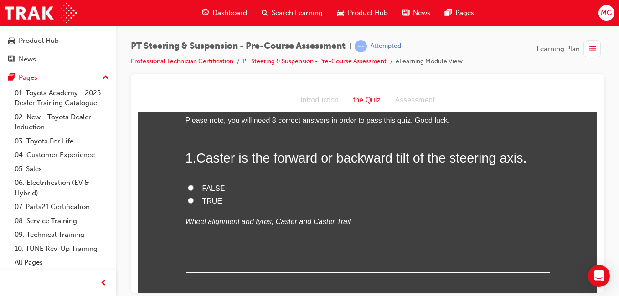
scroll to position [0, 0]
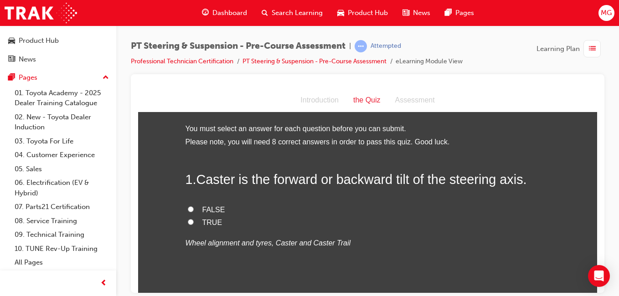
click at [209, 218] on span "TRUE" at bounding box center [212, 222] width 20 height 8
click at [194, 219] on input "TRUE" at bounding box center [191, 222] width 6 height 6
radio input "true"
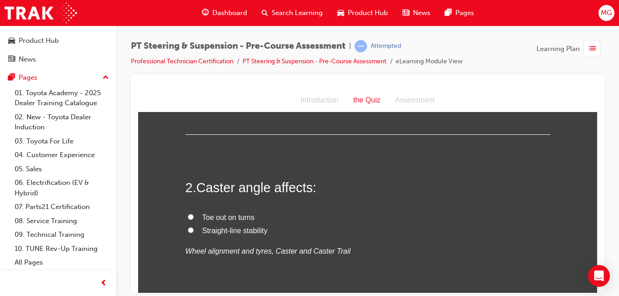
scroll to position [182, 0]
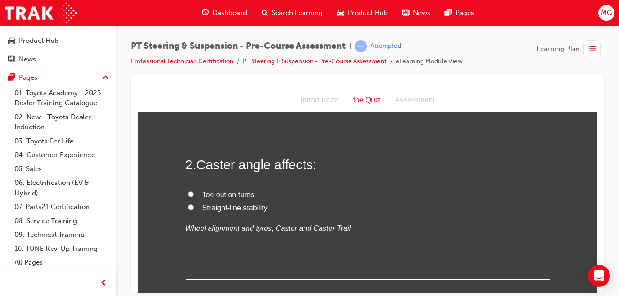
click at [215, 208] on span "Straight-line stability" at bounding box center [234, 208] width 65 height 8
click at [194, 208] on input "Straight-line stability" at bounding box center [191, 207] width 6 height 6
radio input "true"
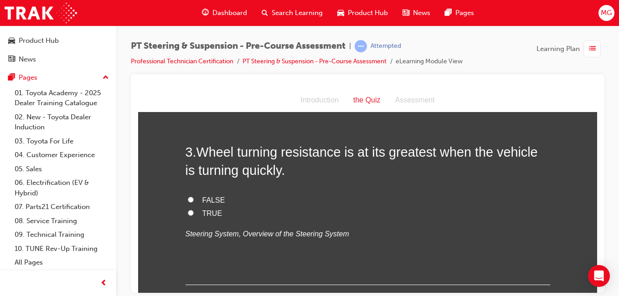
scroll to position [365, 0]
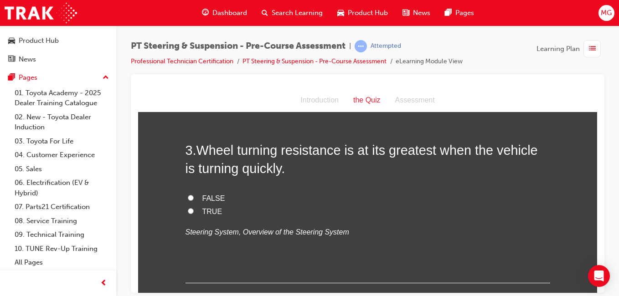
click at [207, 197] on span "FALSE" at bounding box center [213, 198] width 23 height 8
click at [194, 197] on input "FALSE" at bounding box center [191, 198] width 6 height 6
radio input "true"
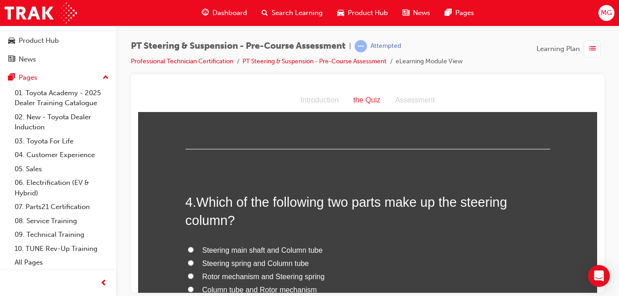
scroll to position [547, 0]
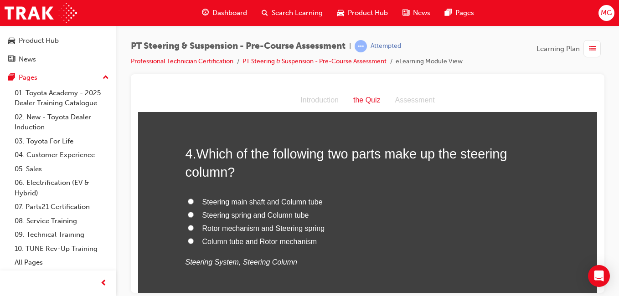
click at [233, 205] on span "Steering main shaft and Column tube" at bounding box center [262, 202] width 120 height 8
click at [194, 204] on input "Steering main shaft and Column tube" at bounding box center [191, 201] width 6 height 6
radio input "true"
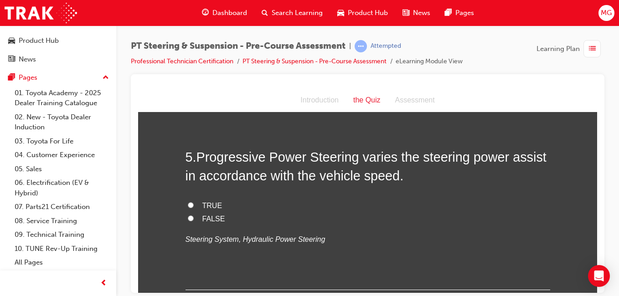
scroll to position [729, 0]
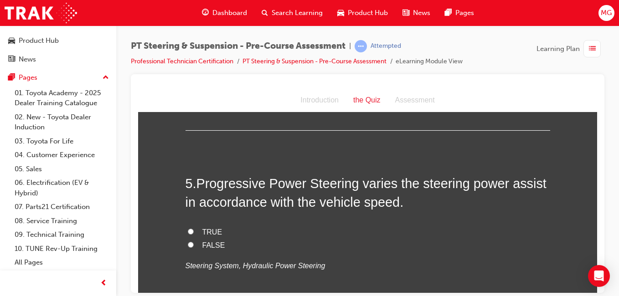
click at [207, 230] on span "TRUE" at bounding box center [212, 232] width 20 height 8
click at [194, 230] on input "TRUE" at bounding box center [191, 231] width 6 height 6
radio input "true"
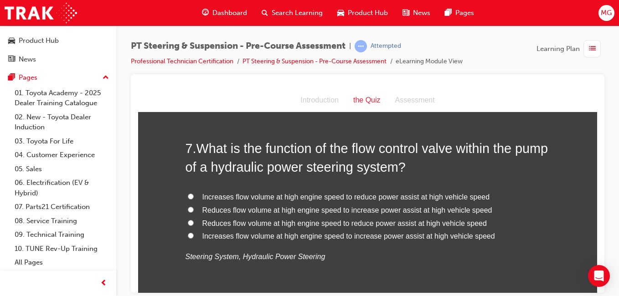
scroll to position [1140, 0]
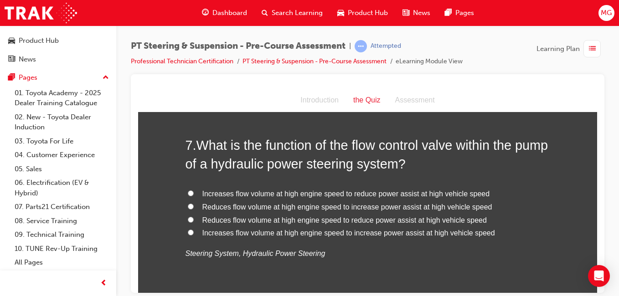
click at [209, 222] on span "Reduces flow volume at high engine speed to reduce power assist at high vehicle…" at bounding box center [344, 220] width 285 height 8
click at [194, 222] on input "Reduces flow volume at high engine speed to reduce power assist at high vehicle…" at bounding box center [191, 220] width 6 height 6
radio input "true"
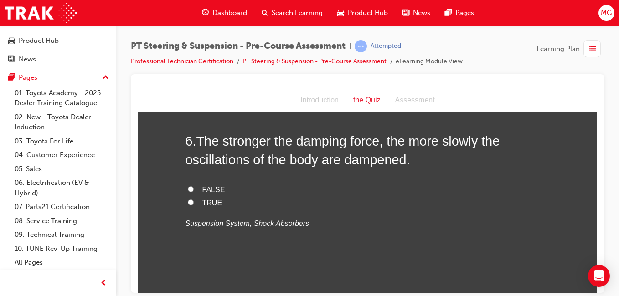
scroll to position [957, 0]
click at [202, 192] on span "FALSE" at bounding box center [213, 190] width 23 height 8
click at [194, 192] on input "FALSE" at bounding box center [191, 189] width 6 height 6
radio input "true"
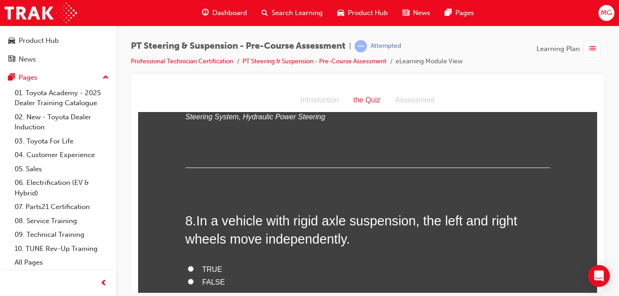
scroll to position [1322, 0]
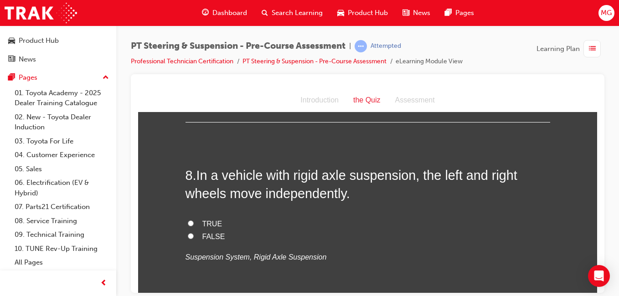
click at [188, 234] on input "FALSE" at bounding box center [191, 236] width 6 height 6
radio input "true"
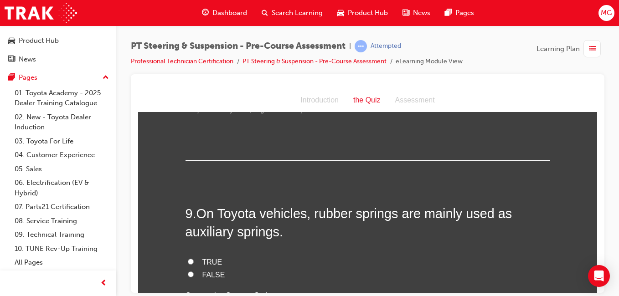
scroll to position [1505, 0]
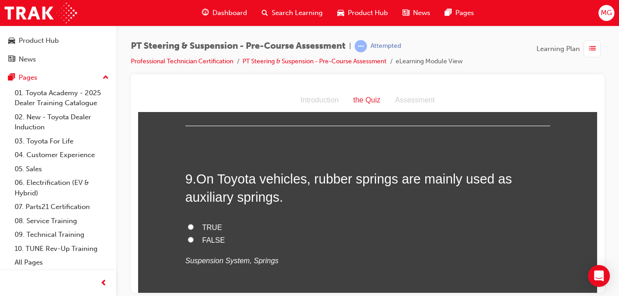
click at [189, 239] on input "FALSE" at bounding box center [191, 240] width 6 height 6
radio input "true"
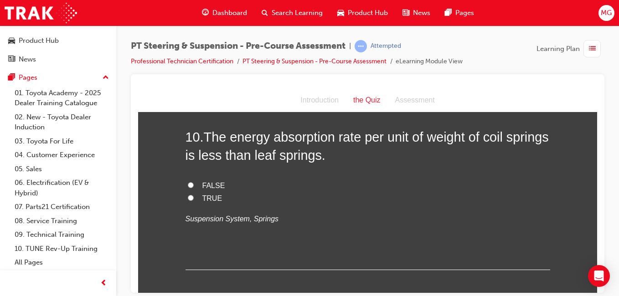
scroll to position [1687, 0]
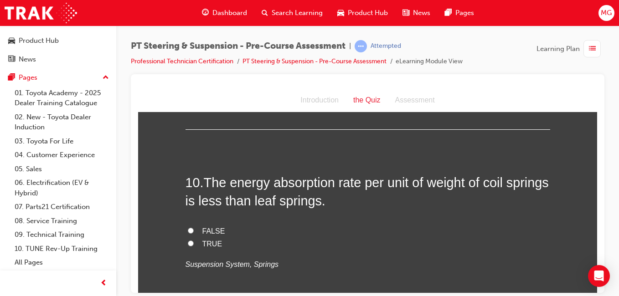
click at [188, 244] on input "TRUE" at bounding box center [191, 243] width 6 height 6
radio input "true"
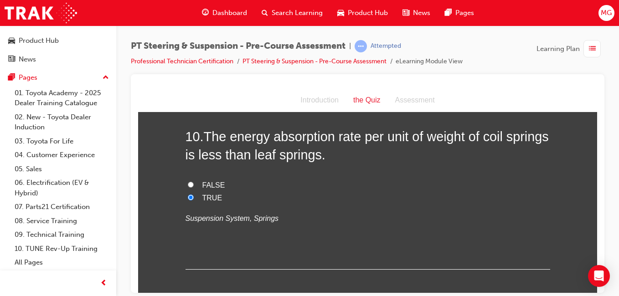
scroll to position [1779, 0]
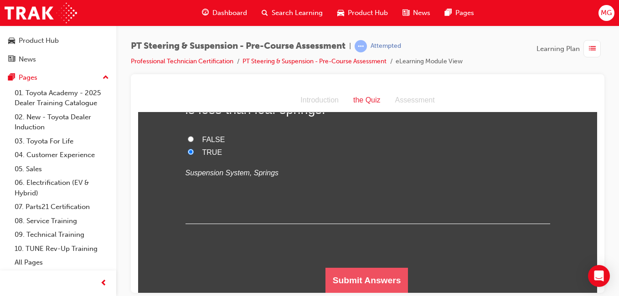
click at [342, 276] on button "Submit Answers" at bounding box center [367, 281] width 83 height 26
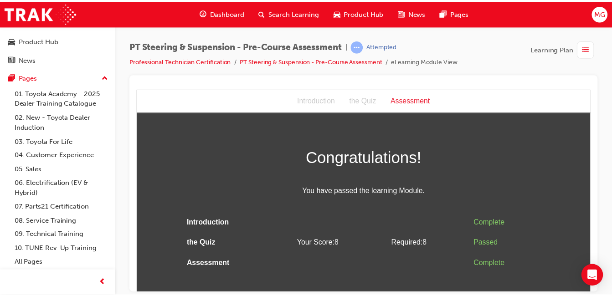
scroll to position [0, 0]
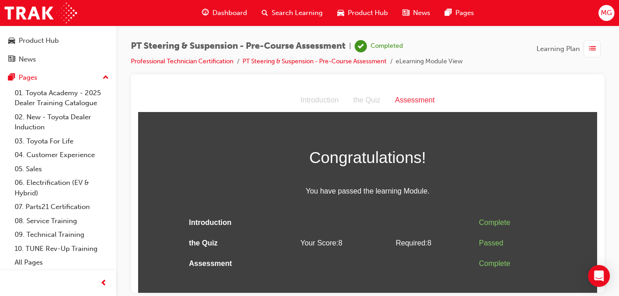
click at [227, 13] on span "Dashboard" at bounding box center [229, 13] width 35 height 10
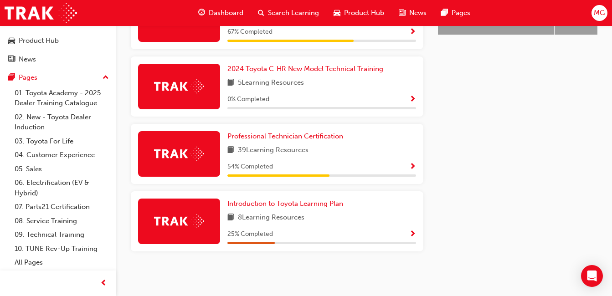
scroll to position [467, 0]
click at [270, 140] on span "Professional Technician Certification" at bounding box center [286, 136] width 116 height 8
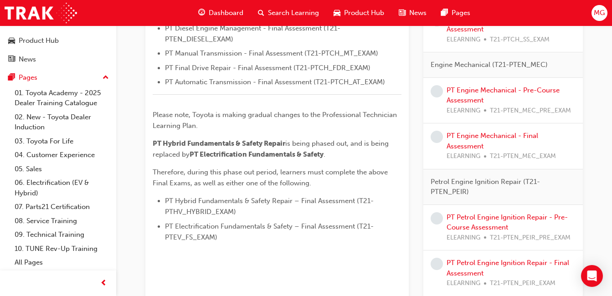
scroll to position [410, 0]
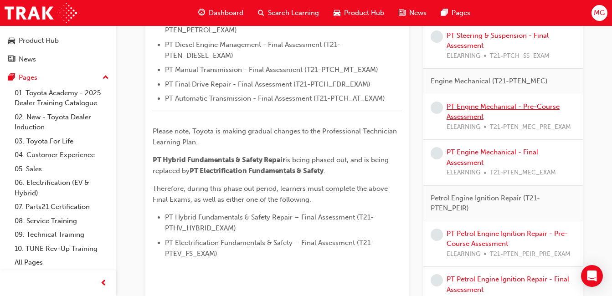
click at [497, 103] on link "PT Engine Mechanical - Pre-Course Assessment" at bounding box center [503, 112] width 113 height 19
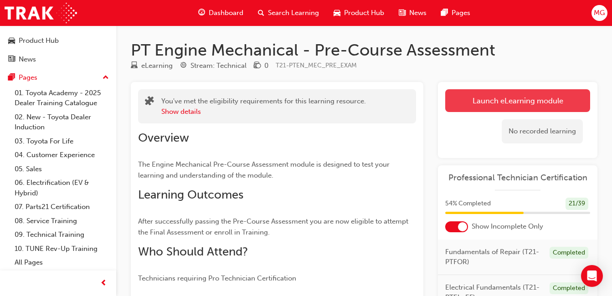
click at [509, 102] on link "Launch eLearning module" at bounding box center [517, 100] width 145 height 23
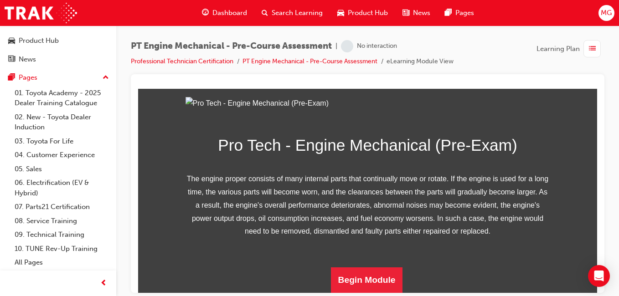
scroll to position [177, 0]
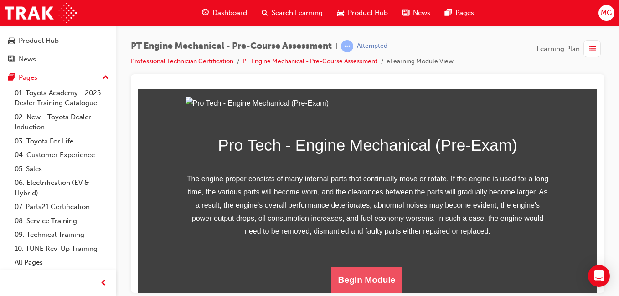
click at [384, 279] on button "Begin Module" at bounding box center [367, 280] width 72 height 26
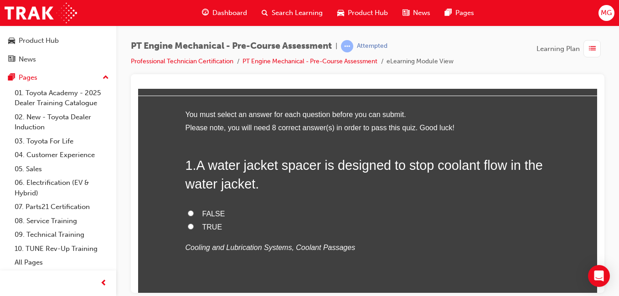
scroll to position [46, 0]
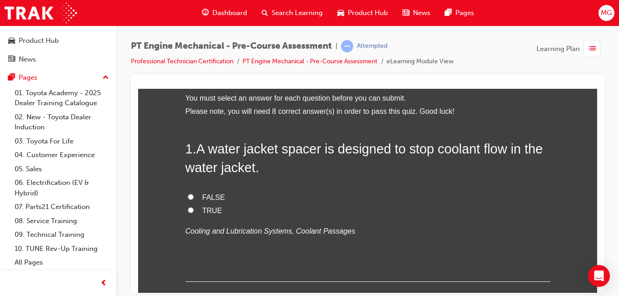
click at [202, 197] on span "FALSE" at bounding box center [213, 197] width 23 height 8
click at [194, 197] on input "FALSE" at bounding box center [191, 197] width 6 height 6
radio input "true"
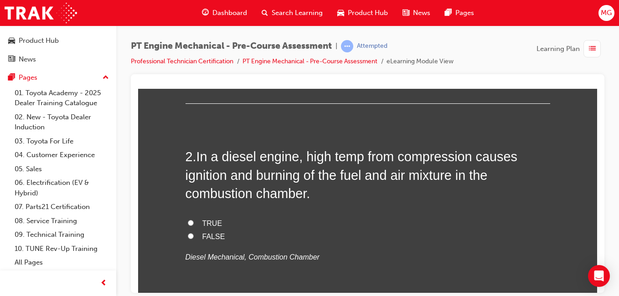
scroll to position [228, 0]
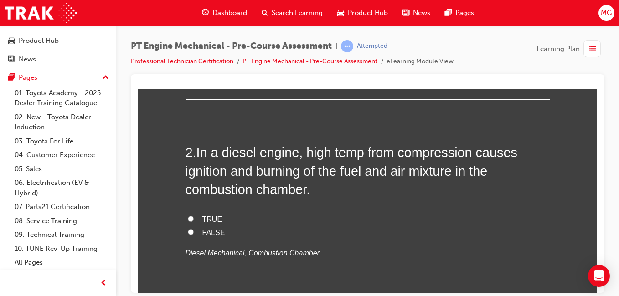
click at [202, 217] on span "TRUE" at bounding box center [212, 219] width 20 height 8
click at [194, 217] on input "TRUE" at bounding box center [191, 219] width 6 height 6
radio input "true"
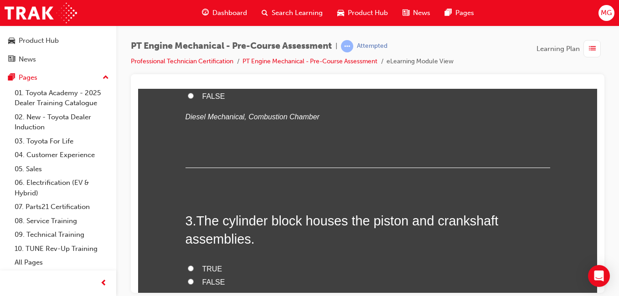
scroll to position [410, 0]
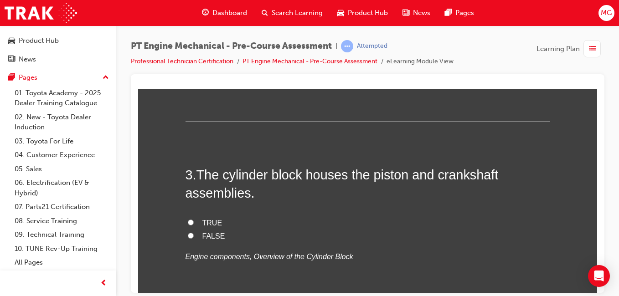
click at [202, 236] on span "FALSE" at bounding box center [213, 236] width 23 height 8
click at [194, 236] on input "FALSE" at bounding box center [191, 236] width 6 height 6
radio input "true"
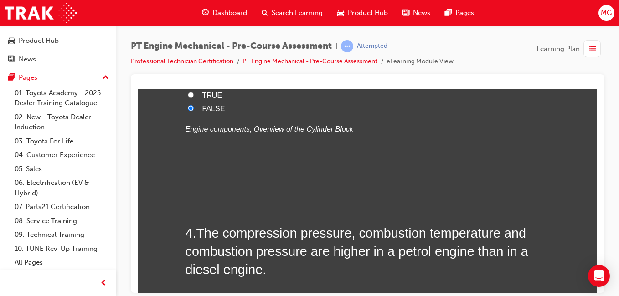
scroll to position [593, 0]
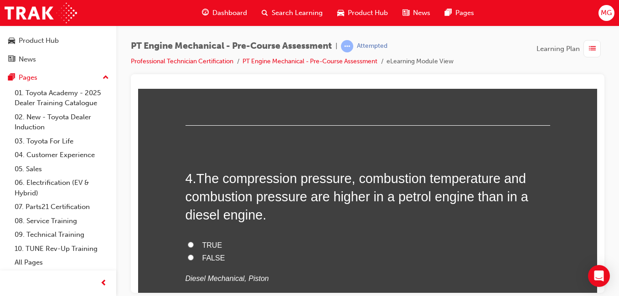
click at [215, 257] on span "FALSE" at bounding box center [213, 258] width 23 height 8
click at [194, 257] on input "FALSE" at bounding box center [191, 257] width 6 height 6
radio input "true"
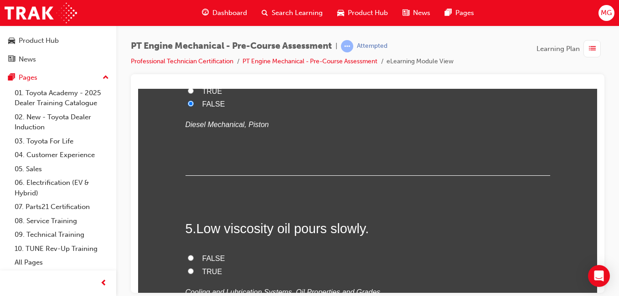
scroll to position [775, 0]
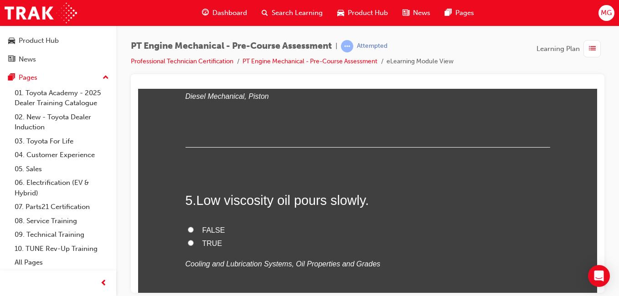
click at [206, 240] on span "TRUE" at bounding box center [212, 243] width 20 height 8
click at [194, 240] on input "TRUE" at bounding box center [191, 243] width 6 height 6
radio input "true"
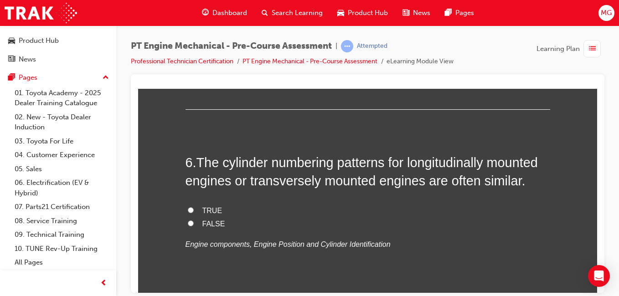
scroll to position [1003, 0]
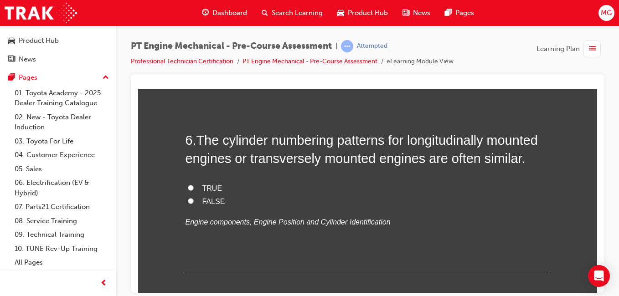
click at [204, 191] on span "TRUE" at bounding box center [212, 188] width 20 height 8
click at [194, 191] on input "TRUE" at bounding box center [191, 188] width 6 height 6
radio input "true"
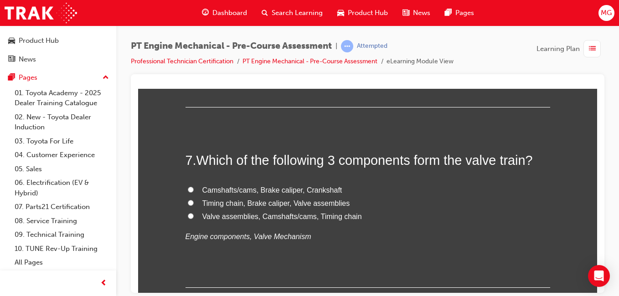
scroll to position [1185, 0]
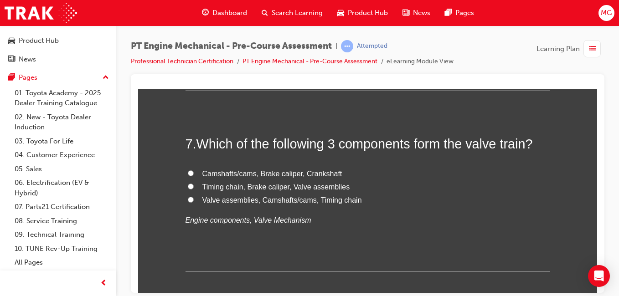
click at [188, 199] on input "Valve assemblies, Camshafts/cams, Timing chain" at bounding box center [191, 200] width 6 height 6
radio input "true"
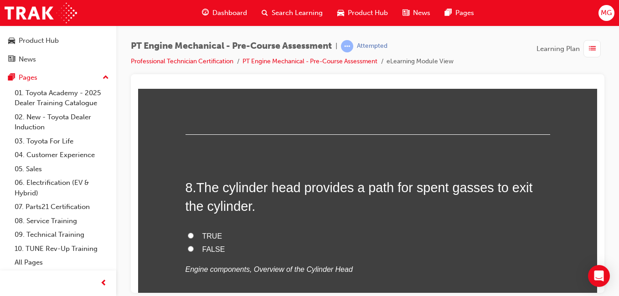
scroll to position [1368, 0]
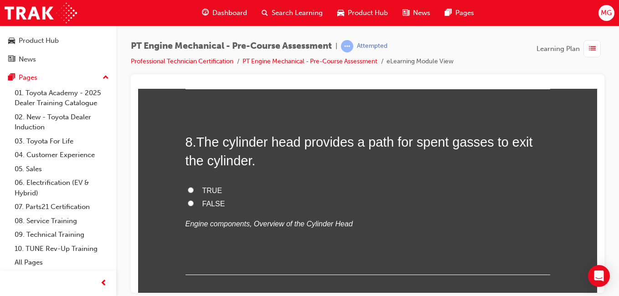
click at [188, 191] on input "TRUE" at bounding box center [191, 190] width 6 height 6
radio input "true"
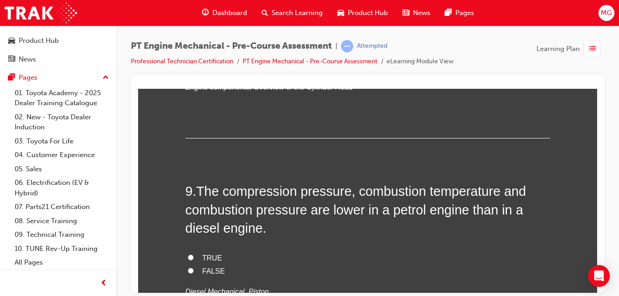
scroll to position [1550, 0]
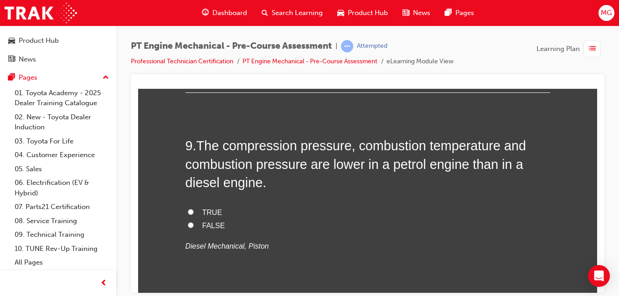
click at [188, 223] on input "FALSE" at bounding box center [191, 225] width 6 height 6
radio input "true"
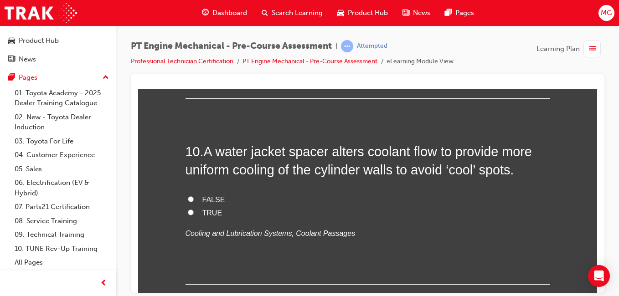
scroll to position [1733, 0]
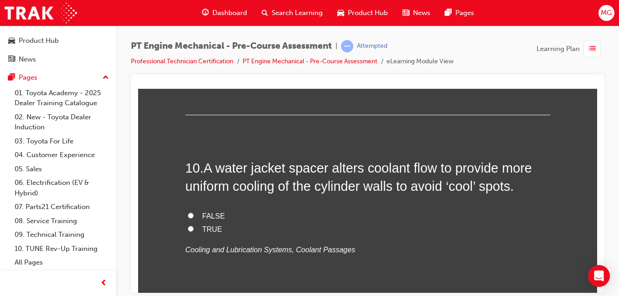
click at [202, 229] on span "TRUE" at bounding box center [212, 229] width 20 height 8
click at [194, 229] on input "TRUE" at bounding box center [191, 229] width 6 height 6
radio input "true"
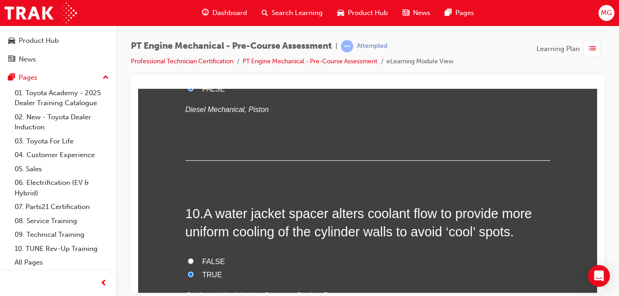
scroll to position [1810, 0]
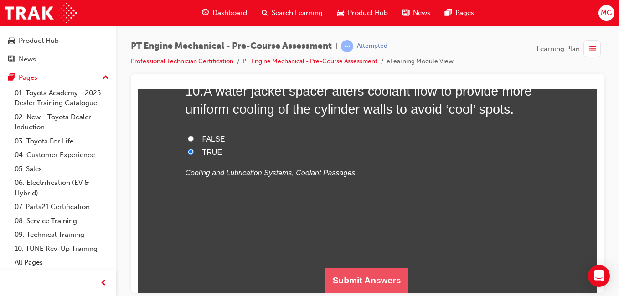
click at [356, 268] on button "Submit Answers" at bounding box center [367, 281] width 83 height 26
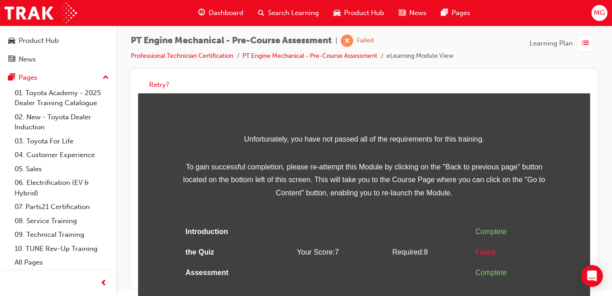
scroll to position [7, 0]
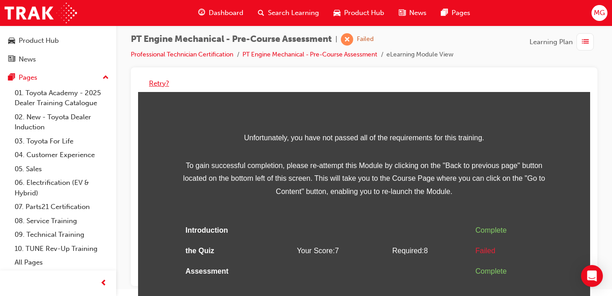
click at [162, 84] on button "Retry?" at bounding box center [159, 83] width 20 height 10
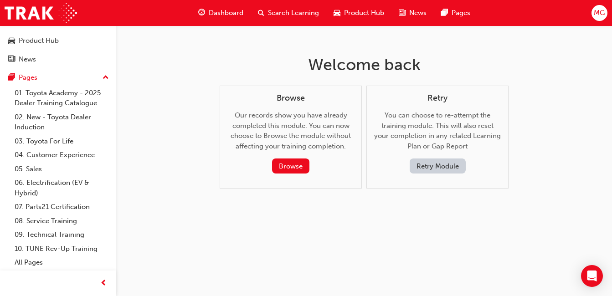
scroll to position [0, 0]
click at [432, 164] on button "Retry Module" at bounding box center [441, 166] width 56 height 15
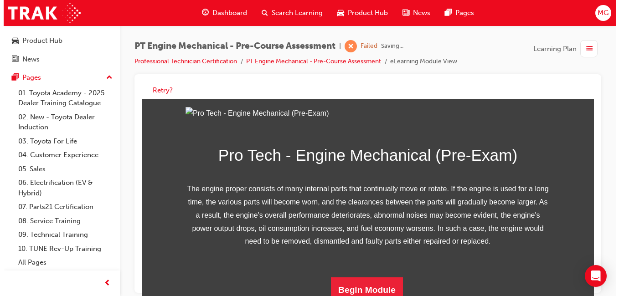
scroll to position [177, 0]
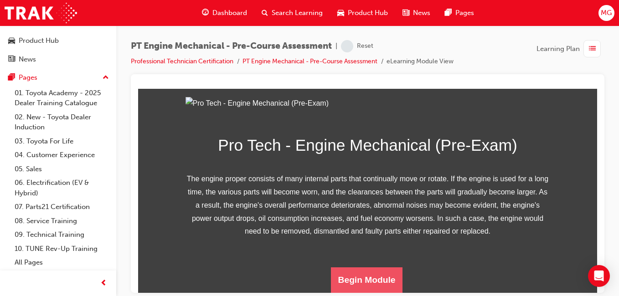
click at [384, 280] on button "Begin Module" at bounding box center [367, 280] width 72 height 26
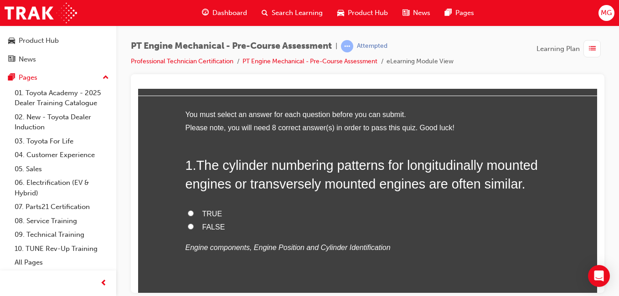
scroll to position [46, 0]
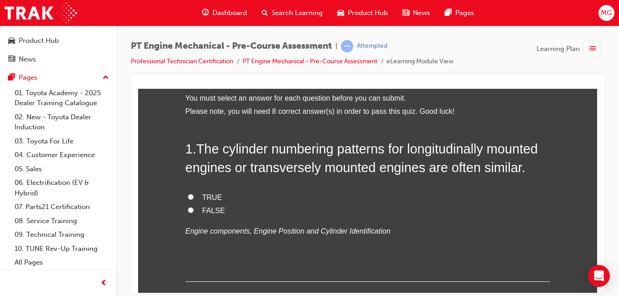
click at [188, 210] on input "FALSE" at bounding box center [191, 210] width 6 height 6
radio input "true"
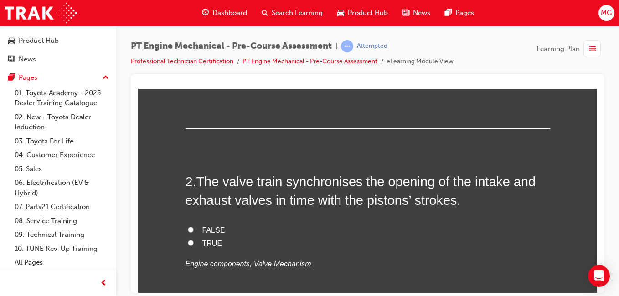
scroll to position [228, 0]
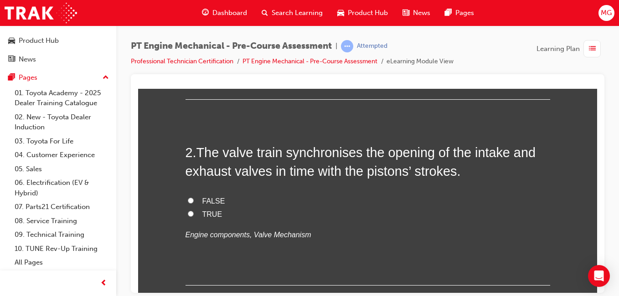
click at [202, 211] on span "TRUE" at bounding box center [212, 214] width 20 height 8
click at [194, 211] on input "TRUE" at bounding box center [191, 214] width 6 height 6
radio input "true"
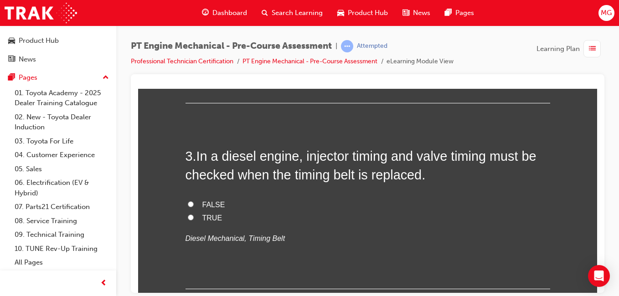
scroll to position [456, 0]
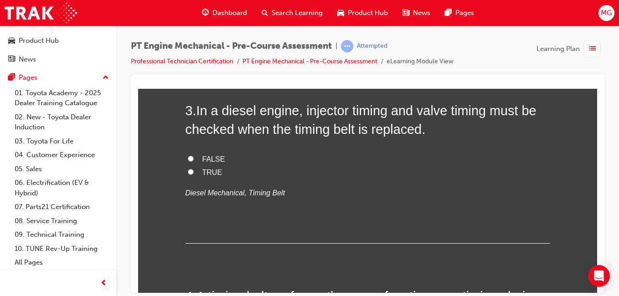
click at [211, 170] on span "TRUE" at bounding box center [212, 172] width 20 height 8
click at [194, 170] on input "TRUE" at bounding box center [191, 172] width 6 height 6
radio input "true"
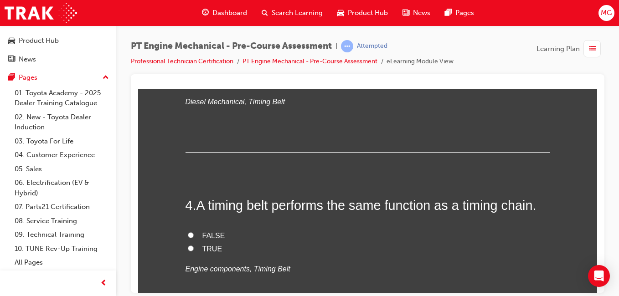
scroll to position [593, 0]
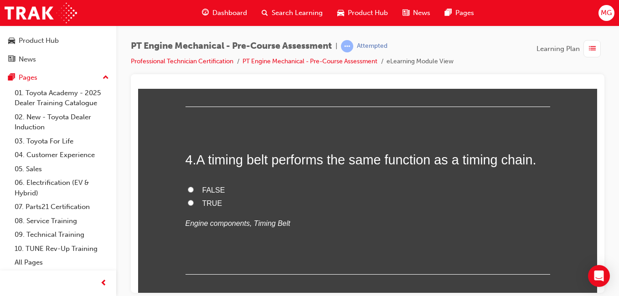
click at [188, 203] on input "TRUE" at bounding box center [191, 203] width 6 height 6
radio input "true"
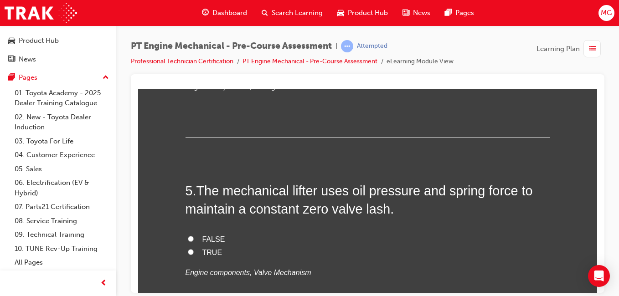
scroll to position [775, 0]
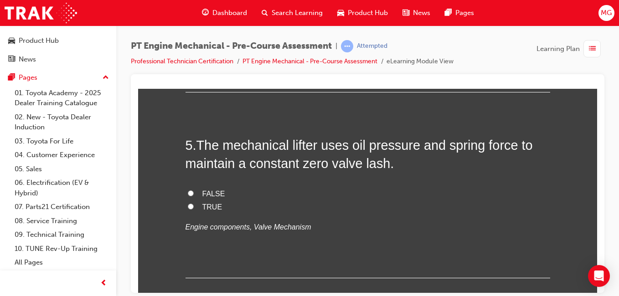
click at [188, 205] on input "TRUE" at bounding box center [191, 206] width 6 height 6
radio input "true"
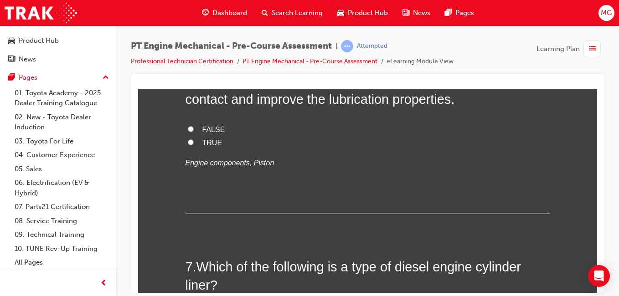
scroll to position [1003, 0]
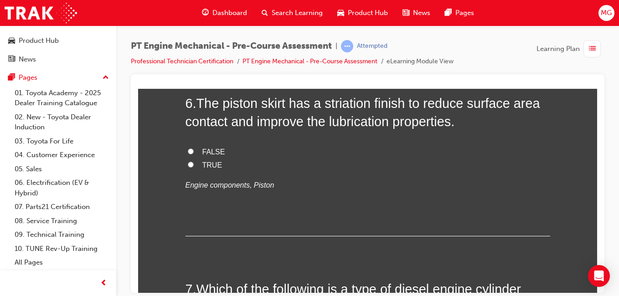
click at [205, 151] on span "FALSE" at bounding box center [213, 152] width 23 height 8
click at [194, 151] on input "FALSE" at bounding box center [191, 151] width 6 height 6
radio input "true"
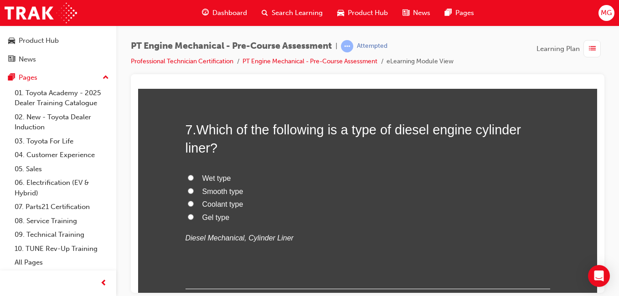
scroll to position [1185, 0]
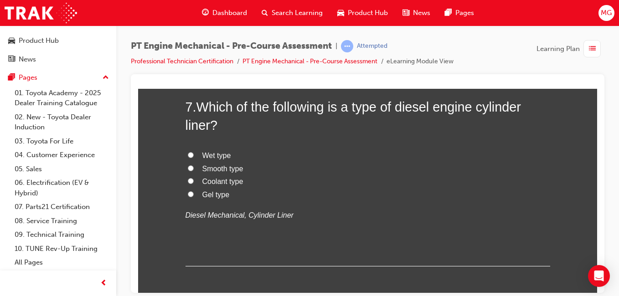
click at [219, 158] on span "Wet type" at bounding box center [216, 155] width 29 height 8
click at [194, 158] on input "Wet type" at bounding box center [191, 155] width 6 height 6
radio input "true"
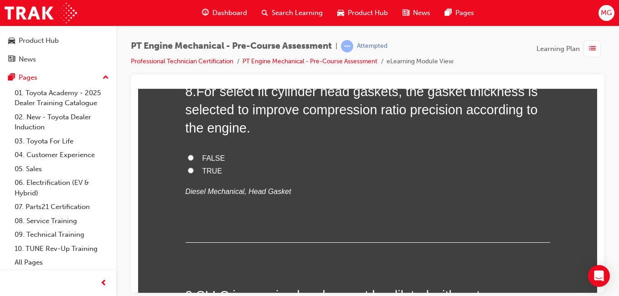
scroll to position [1368, 0]
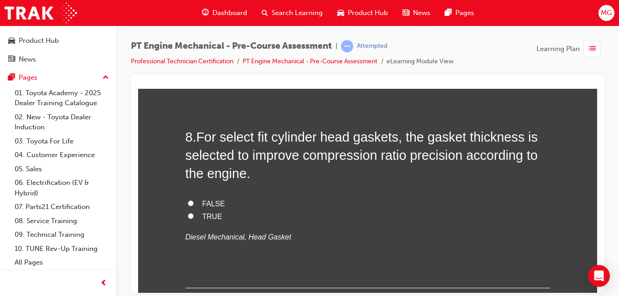
click at [211, 213] on span "TRUE" at bounding box center [212, 216] width 20 height 8
click at [194, 213] on input "TRUE" at bounding box center [191, 216] width 6 height 6
radio input "true"
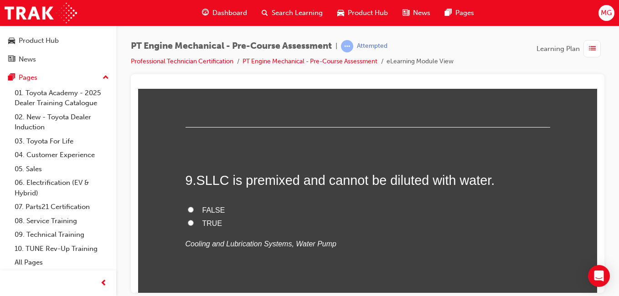
scroll to position [1550, 0]
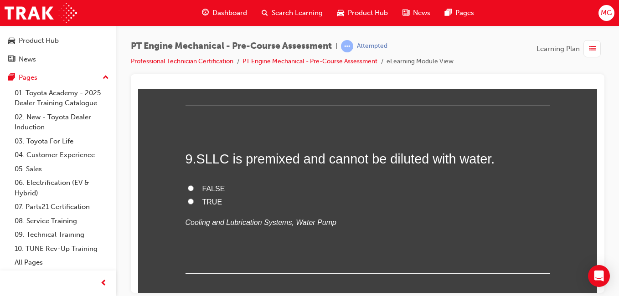
click at [209, 190] on span "FALSE" at bounding box center [213, 189] width 23 height 8
click at [194, 190] on input "FALSE" at bounding box center [191, 188] width 6 height 6
radio input "true"
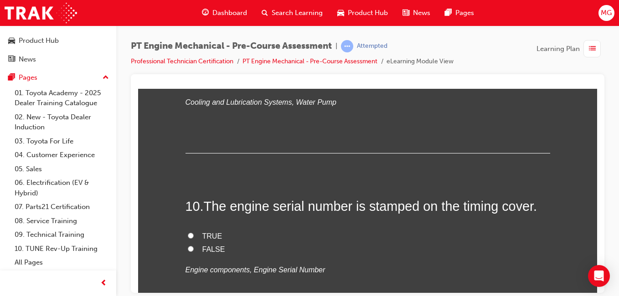
scroll to position [1687, 0]
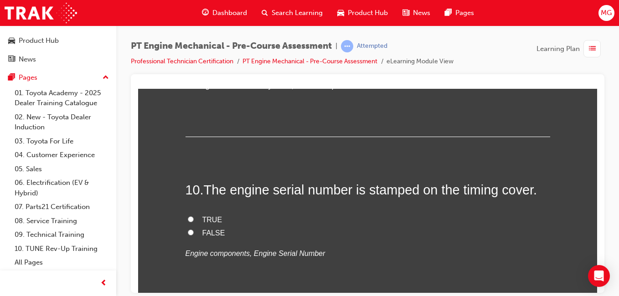
click at [200, 227] on label "FALSE" at bounding box center [368, 233] width 365 height 13
click at [194, 229] on input "FALSE" at bounding box center [191, 232] width 6 height 6
radio input "true"
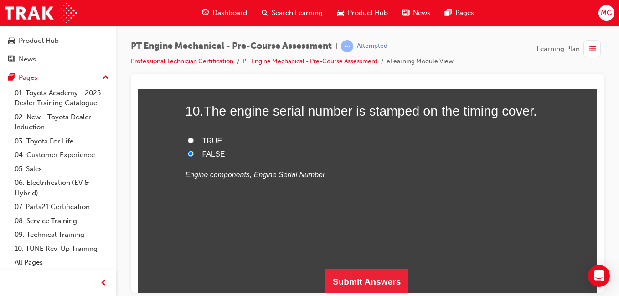
scroll to position [1767, 0]
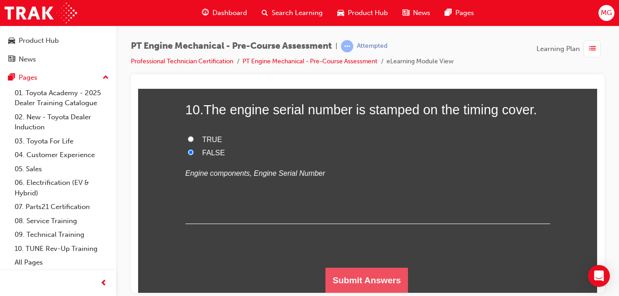
click at [345, 269] on button "Submit Answers" at bounding box center [367, 281] width 83 height 26
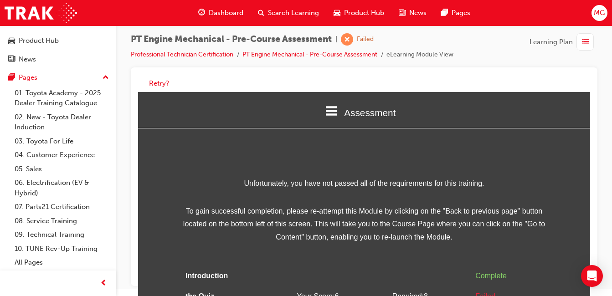
scroll to position [46, 0]
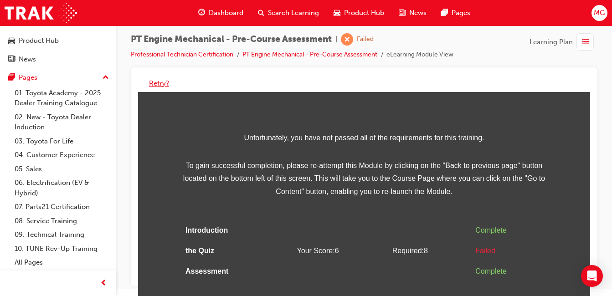
click at [156, 79] on button "Retry?" at bounding box center [159, 83] width 20 height 10
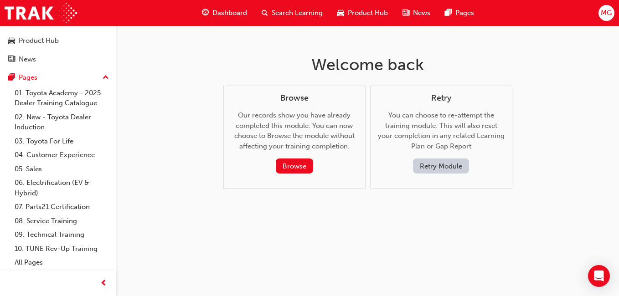
click at [461, 165] on button "Retry Module" at bounding box center [441, 166] width 56 height 15
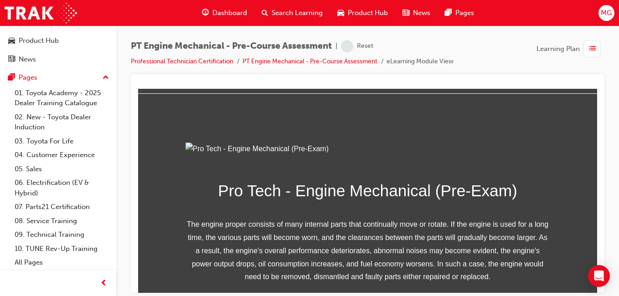
scroll to position [177, 0]
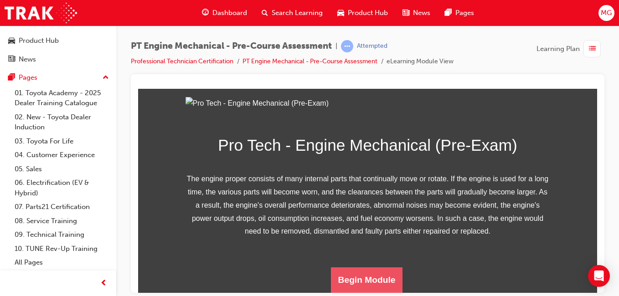
click at [391, 278] on button "Begin Module" at bounding box center [367, 280] width 72 height 26
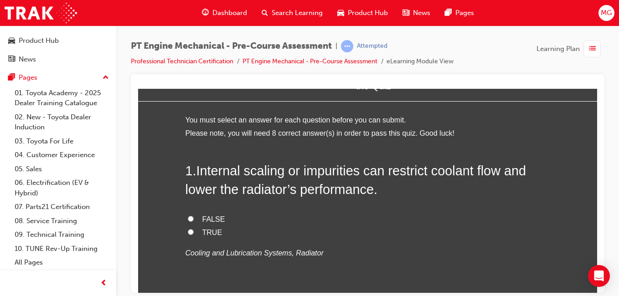
scroll to position [46, 0]
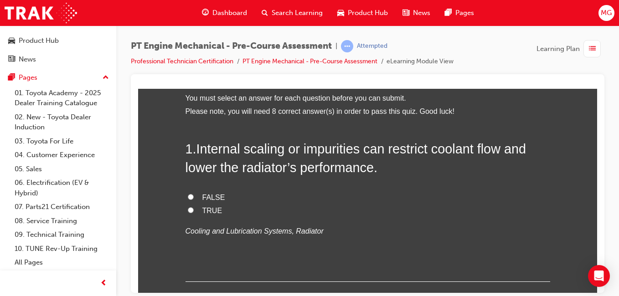
click at [212, 211] on span "TRUE" at bounding box center [212, 211] width 20 height 8
click at [194, 211] on input "TRUE" at bounding box center [191, 210] width 6 height 6
radio input "true"
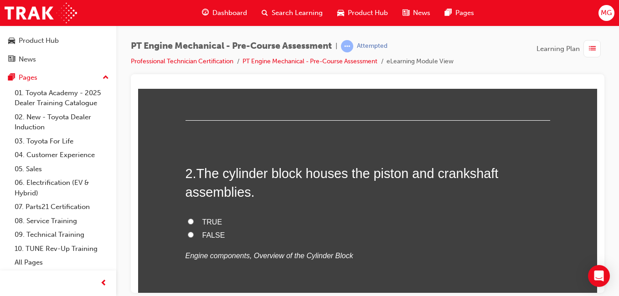
scroll to position [228, 0]
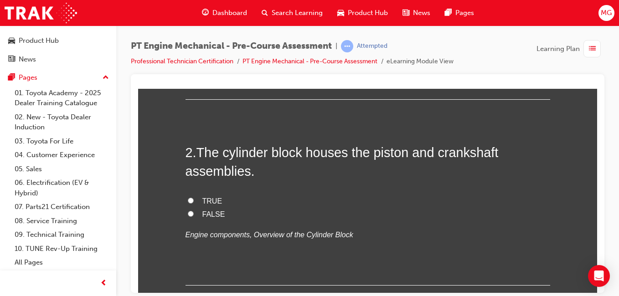
click at [208, 210] on span "FALSE" at bounding box center [213, 214] width 23 height 8
click at [194, 211] on input "FALSE" at bounding box center [191, 214] width 6 height 6
radio input "true"
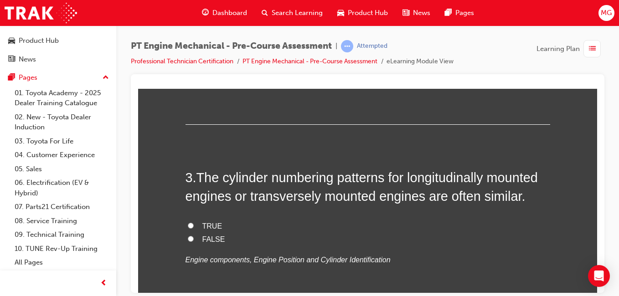
scroll to position [410, 0]
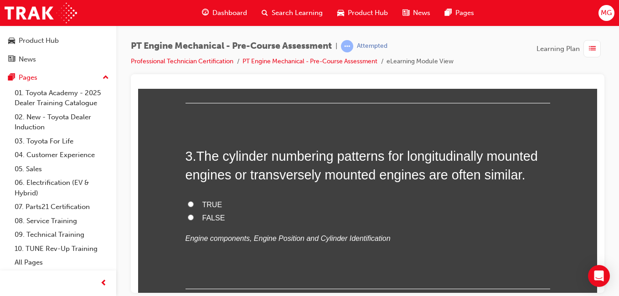
click at [188, 216] on input "FALSE" at bounding box center [191, 217] width 6 height 6
radio input "true"
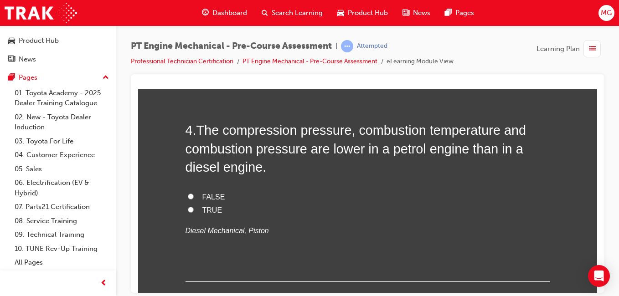
scroll to position [638, 0]
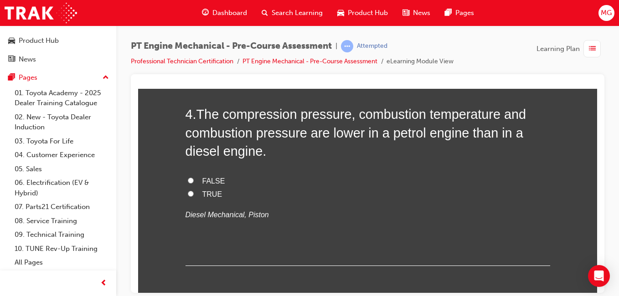
click at [188, 195] on input "TRUE" at bounding box center [191, 194] width 6 height 6
radio input "true"
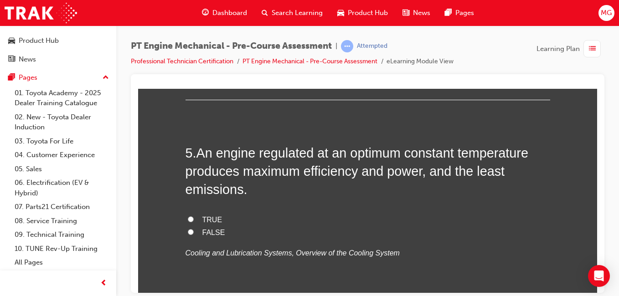
scroll to position [821, 0]
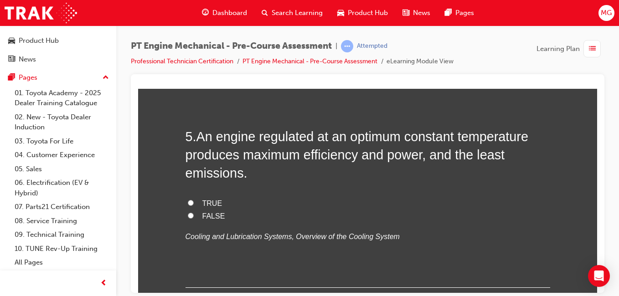
click at [207, 202] on span "TRUE" at bounding box center [212, 203] width 20 height 8
click at [194, 202] on input "TRUE" at bounding box center [191, 203] width 6 height 6
radio input "true"
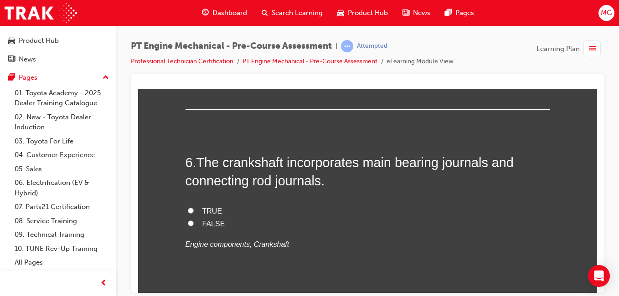
scroll to position [1003, 0]
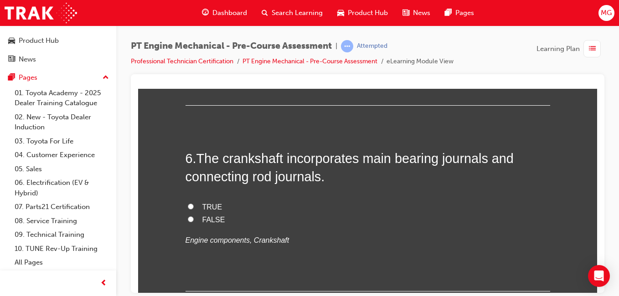
click at [207, 203] on span "TRUE" at bounding box center [212, 207] width 20 height 8
click at [194, 203] on input "TRUE" at bounding box center [191, 206] width 6 height 6
radio input "true"
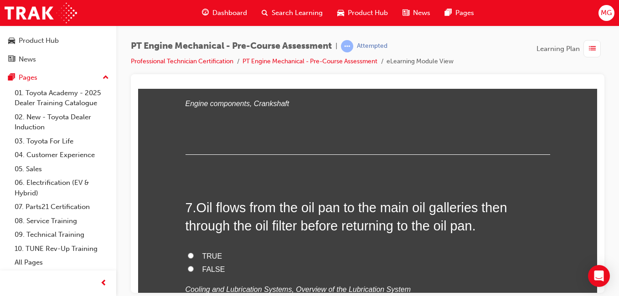
scroll to position [1185, 0]
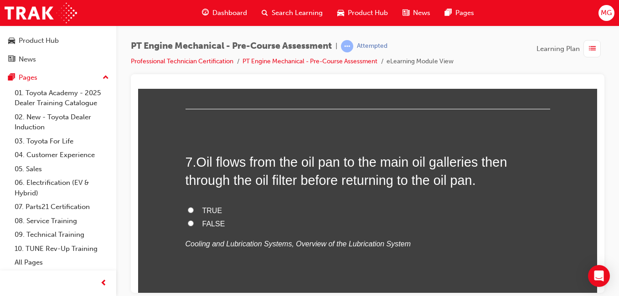
click at [204, 222] on span "FALSE" at bounding box center [213, 224] width 23 height 8
click at [194, 222] on input "FALSE" at bounding box center [191, 223] width 6 height 6
radio input "true"
click at [202, 211] on span "TRUE" at bounding box center [212, 211] width 20 height 8
click at [194, 211] on input "TRUE" at bounding box center [191, 210] width 6 height 6
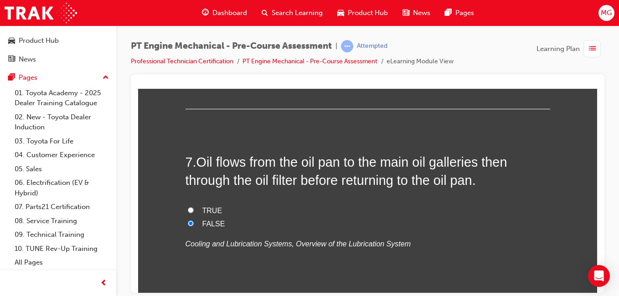
radio input "true"
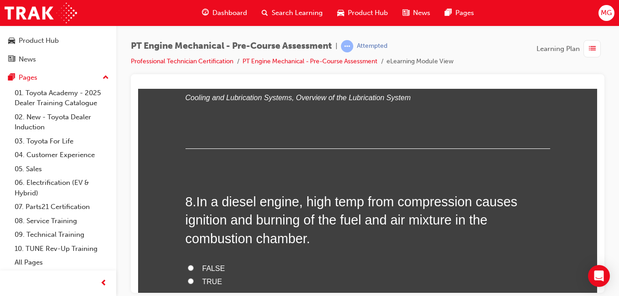
scroll to position [1368, 0]
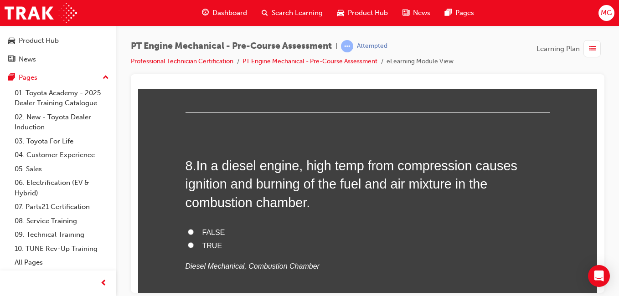
click at [216, 242] on span "TRUE" at bounding box center [212, 246] width 20 height 8
click at [194, 242] on input "TRUE" at bounding box center [191, 245] width 6 height 6
radio input "true"
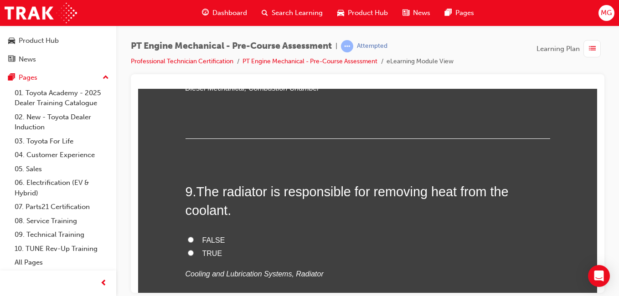
scroll to position [1550, 0]
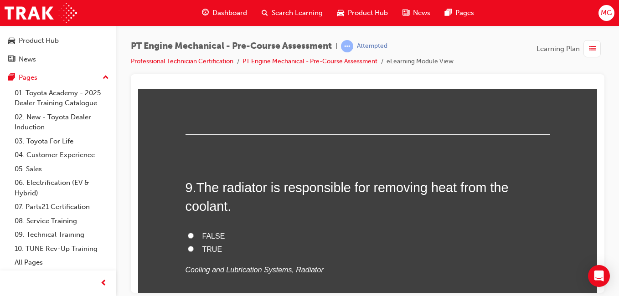
click at [216, 245] on span "TRUE" at bounding box center [212, 249] width 20 height 8
click at [194, 246] on input "TRUE" at bounding box center [191, 249] width 6 height 6
radio input "true"
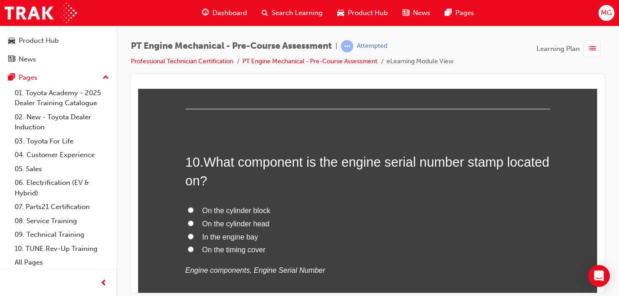
scroll to position [1778, 0]
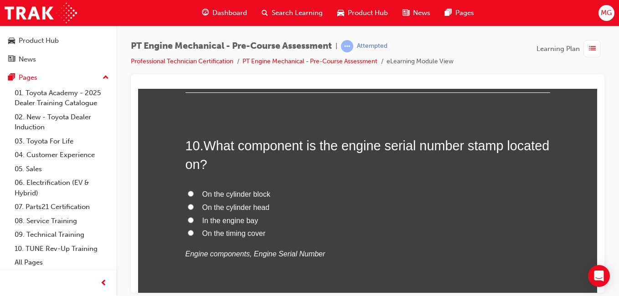
click at [209, 222] on span "In the engine bay" at bounding box center [230, 221] width 56 height 8
click at [194, 222] on input "In the engine bay" at bounding box center [191, 220] width 6 height 6
radio input "true"
click at [221, 195] on span "On the cylinder block" at bounding box center [236, 194] width 68 height 8
click at [194, 195] on input "On the cylinder block" at bounding box center [191, 194] width 6 height 6
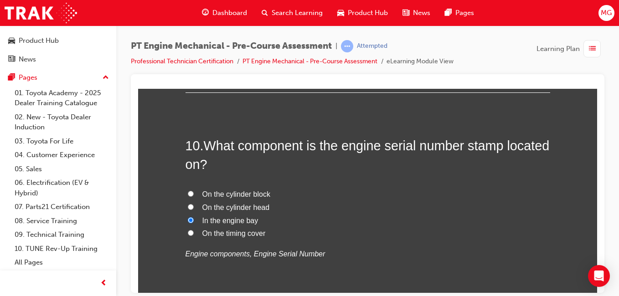
radio input "true"
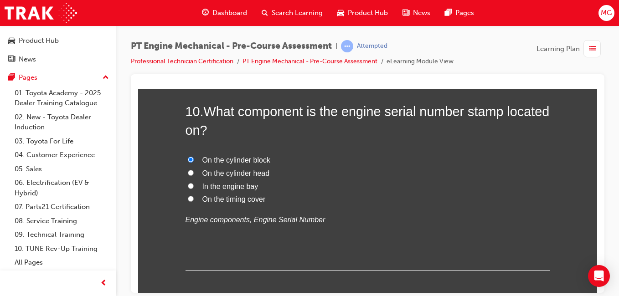
scroll to position [1859, 0]
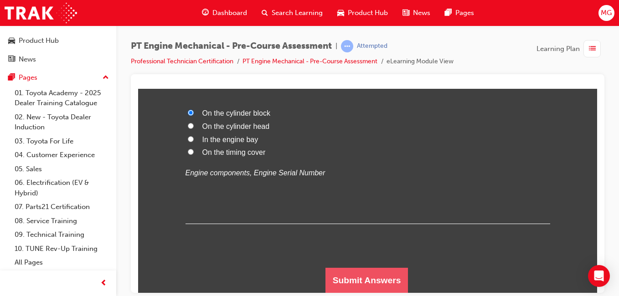
click at [344, 286] on button "Submit Answers" at bounding box center [367, 281] width 83 height 26
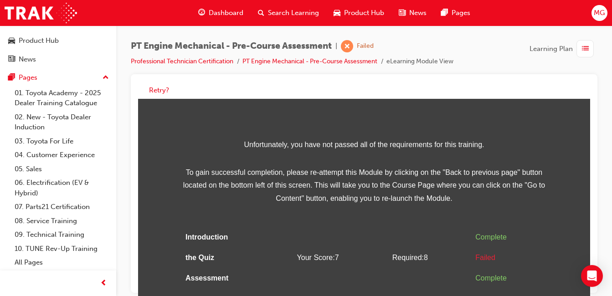
scroll to position [7, 0]
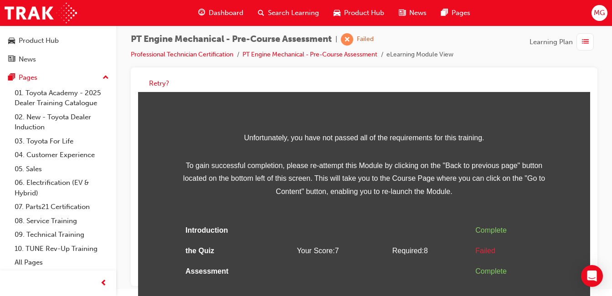
click at [232, 10] on span "Dashboard" at bounding box center [226, 13] width 35 height 10
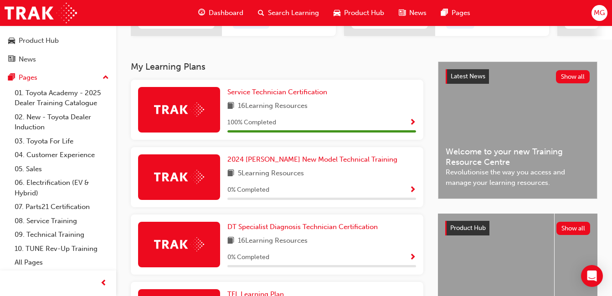
scroll to position [148, 0]
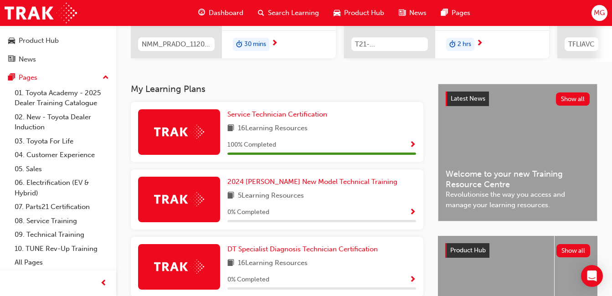
click at [413, 149] on span "Show Progress" at bounding box center [412, 145] width 7 height 8
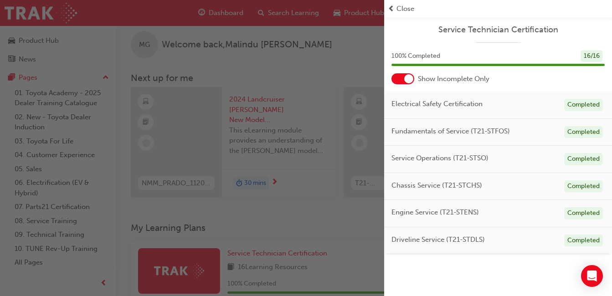
scroll to position [0, 0]
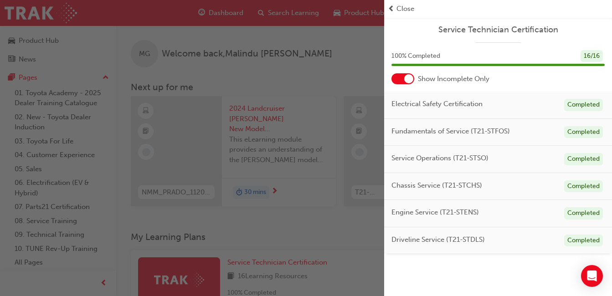
click at [259, 233] on div "button" at bounding box center [192, 148] width 384 height 296
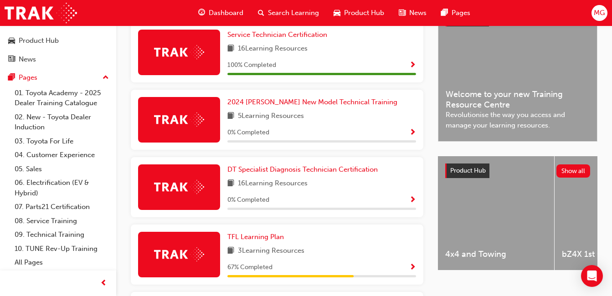
scroll to position [36, 0]
click at [600, 10] on span "MG" at bounding box center [599, 13] width 11 height 10
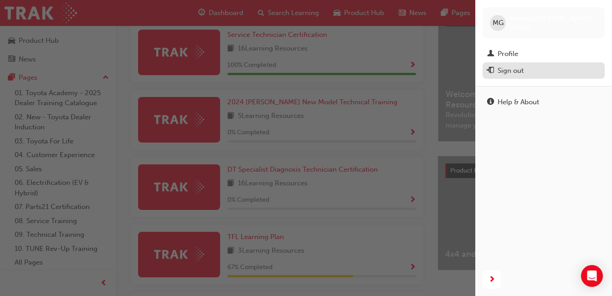
click at [498, 69] on div "Sign out" at bounding box center [511, 71] width 26 height 10
